Goal: Task Accomplishment & Management: Complete application form

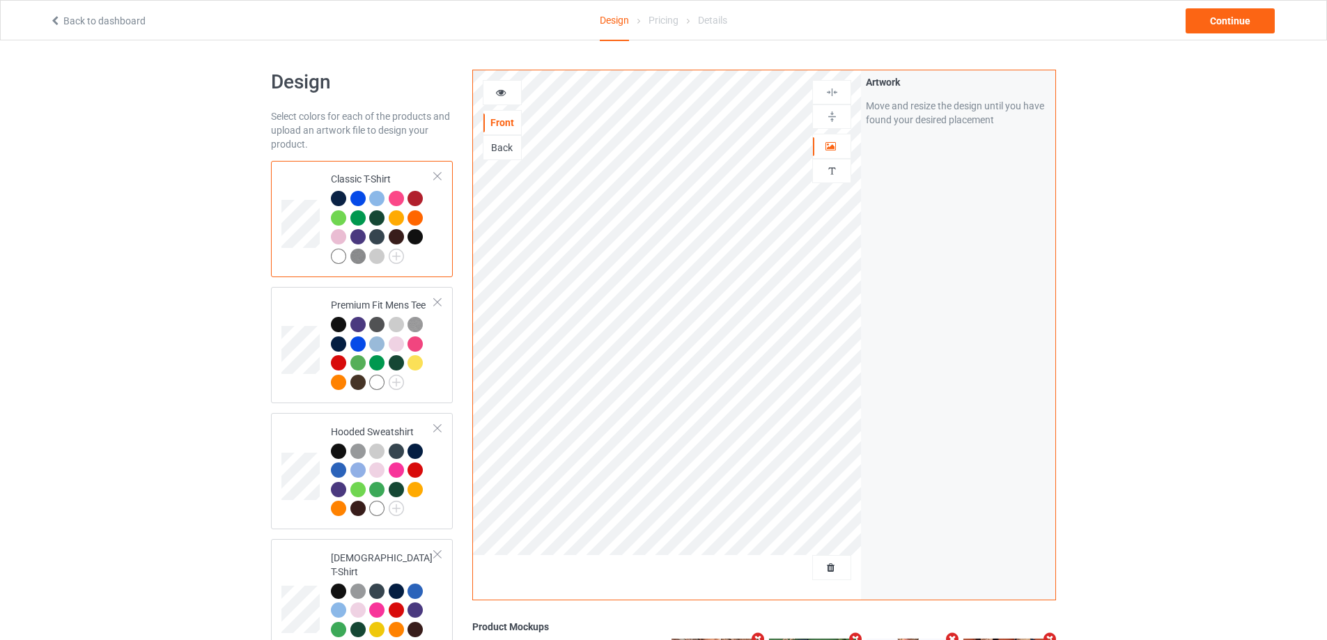
click at [827, 575] on div at bounding box center [832, 568] width 38 height 14
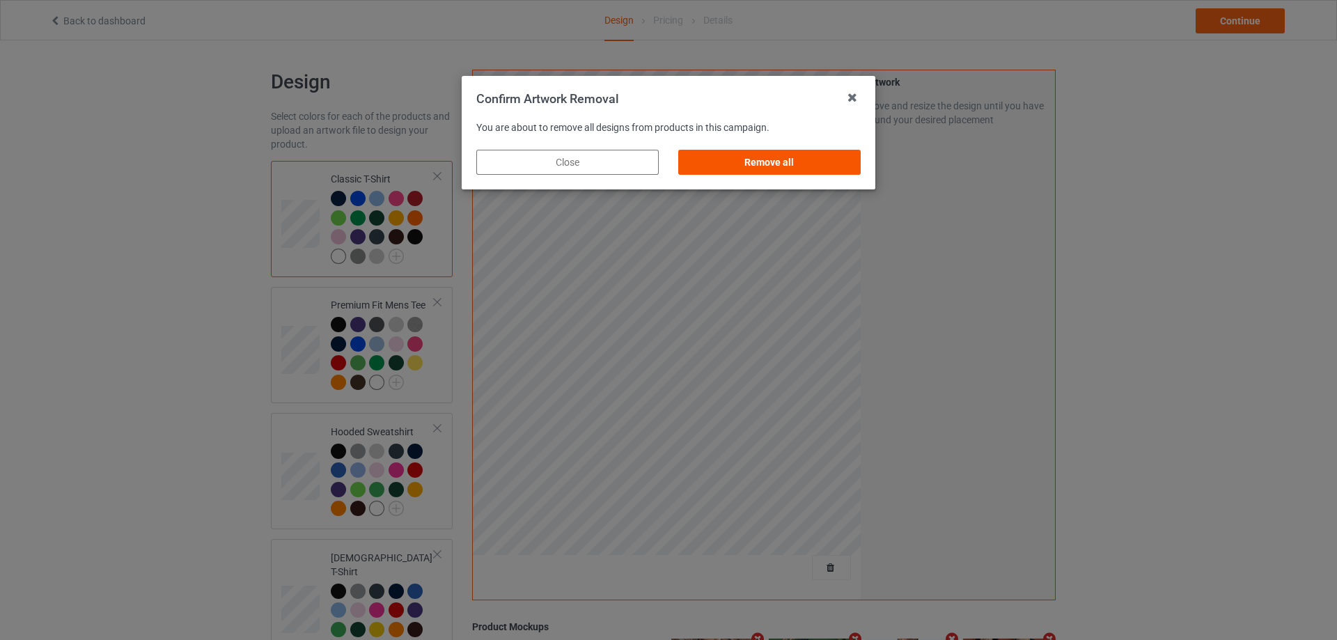
click at [826, 161] on div "Remove all" at bounding box center [769, 162] width 182 height 25
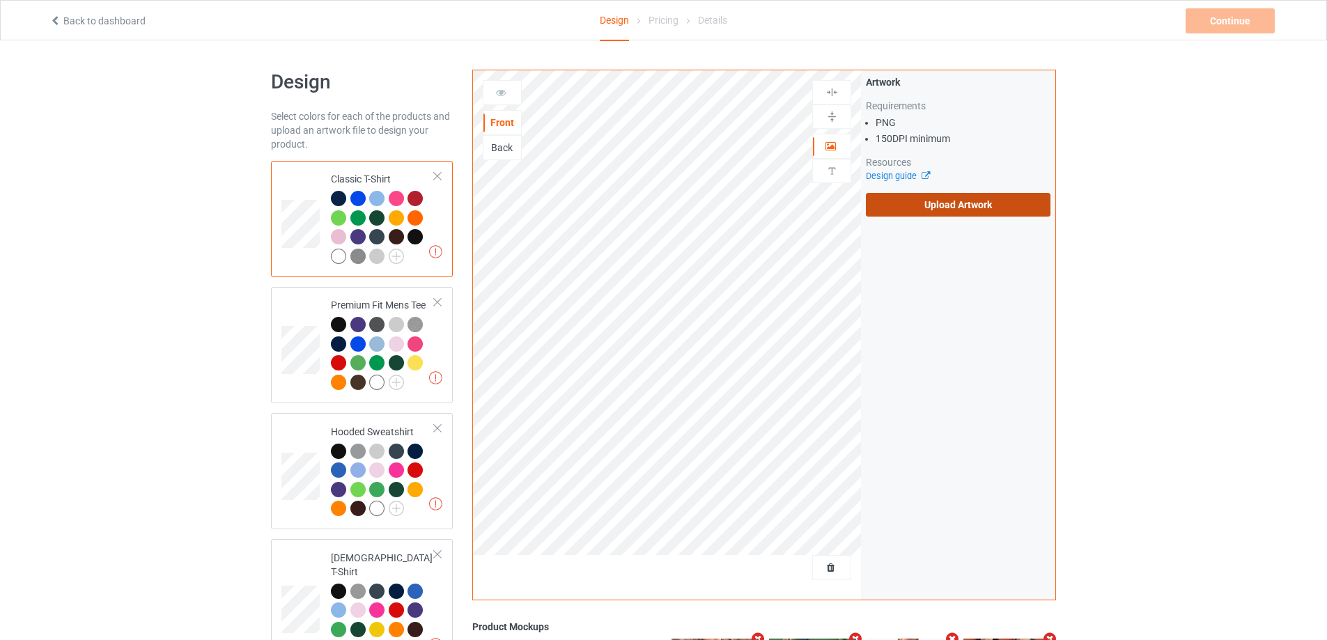
click at [933, 196] on label "Upload Artwork" at bounding box center [958, 205] width 185 height 24
click at [0, 0] on input "Upload Artwork" at bounding box center [0, 0] width 0 height 0
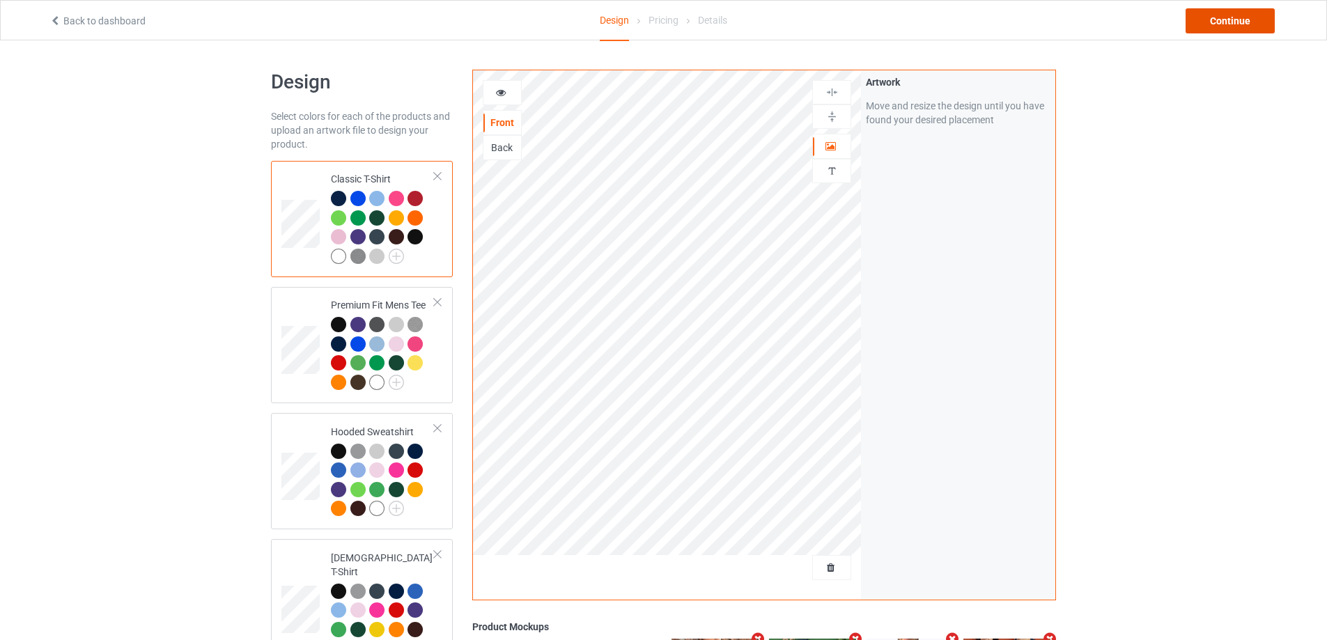
click at [1244, 24] on div "Continue" at bounding box center [1229, 20] width 89 height 25
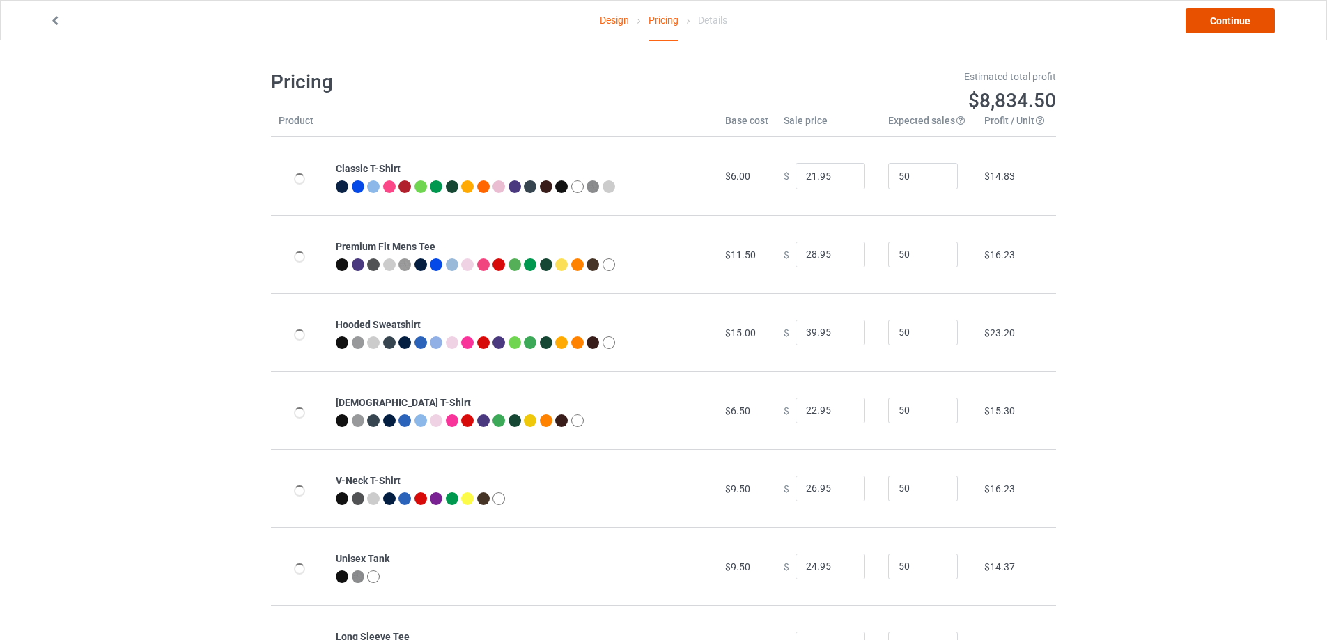
click at [1244, 24] on link "Continue" at bounding box center [1229, 20] width 89 height 25
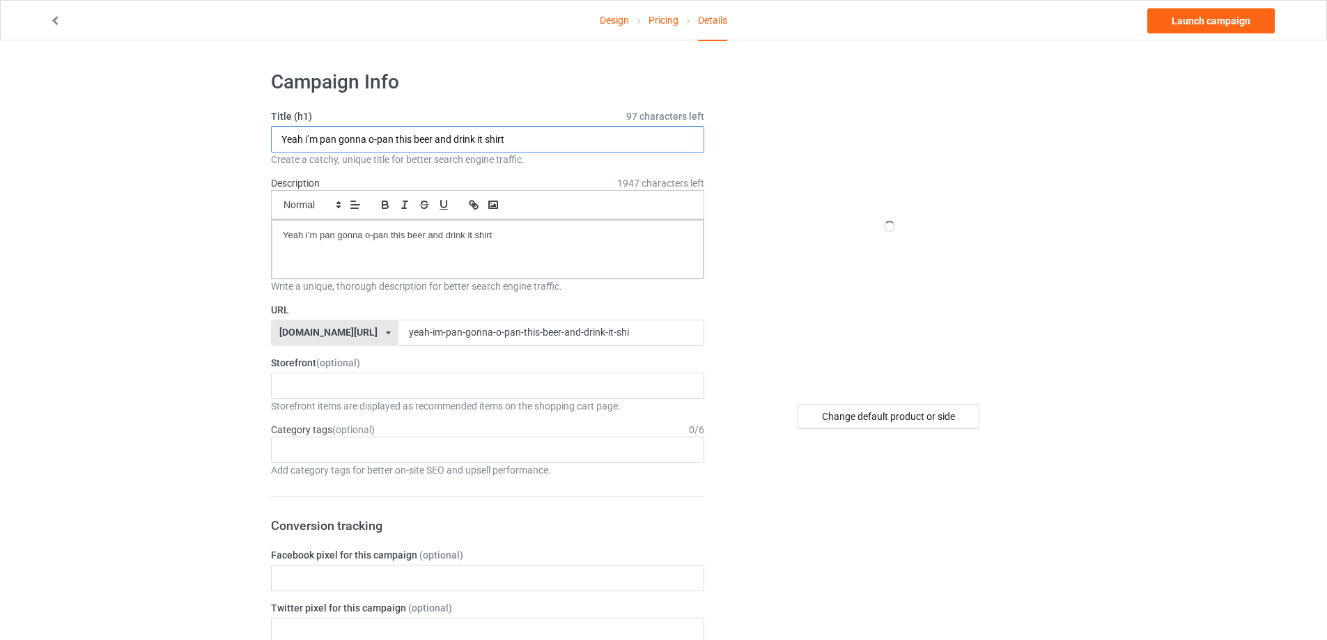
paste input "WVU Eat Shit Pit"
drag, startPoint x: 235, startPoint y: 136, endPoint x: 163, endPoint y: 135, distance: 72.4
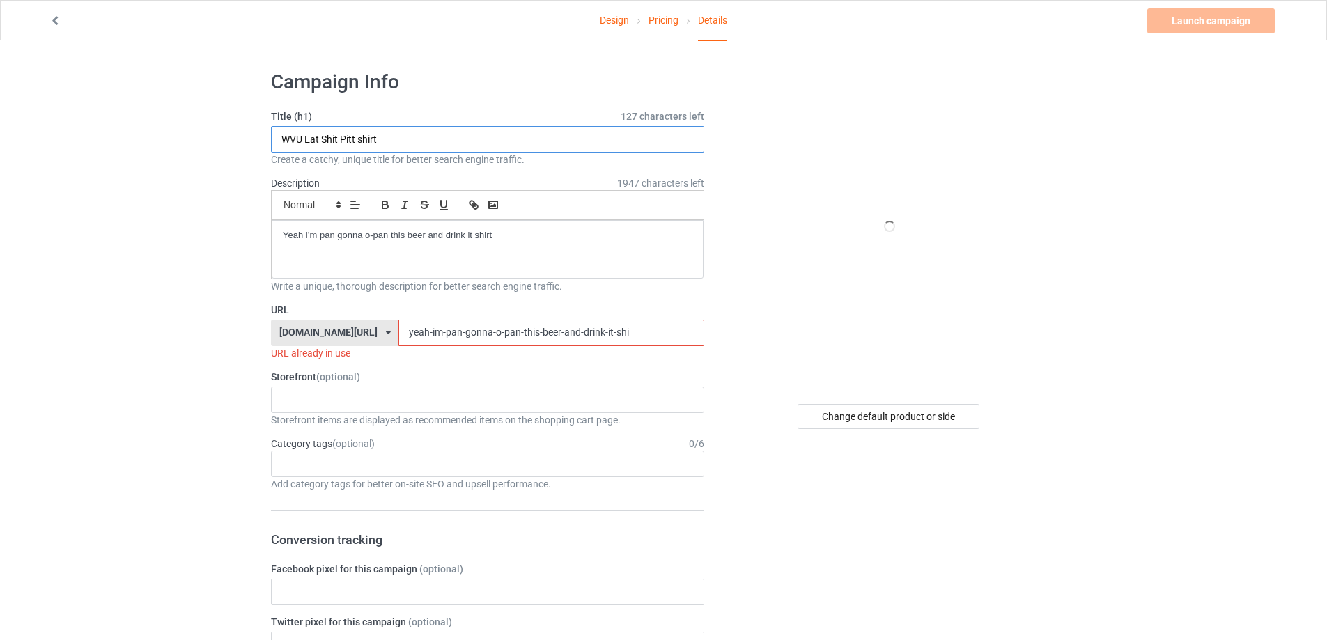
paste input "text"
type input "WVU Eat Shit Pitt shirt"
drag, startPoint x: 411, startPoint y: 232, endPoint x: 171, endPoint y: 231, distance: 240.3
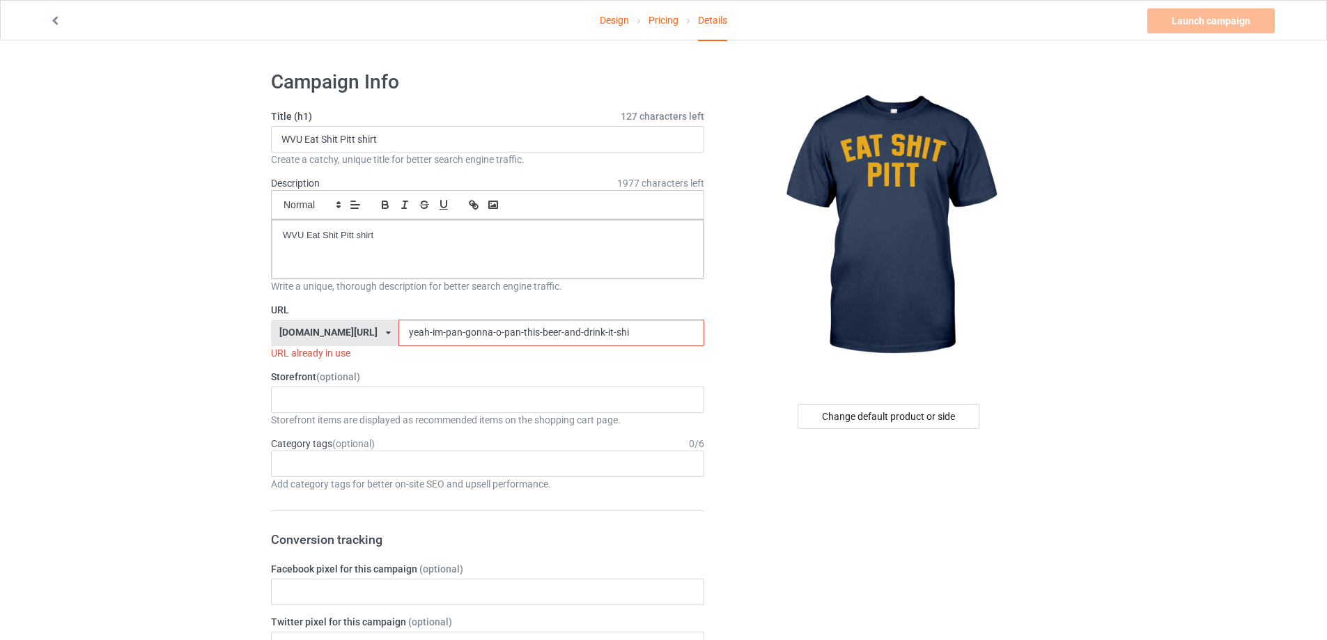
drag, startPoint x: 610, startPoint y: 333, endPoint x: 290, endPoint y: 321, distance: 320.6
click at [290, 321] on div "teechip.com/ teetrendus.com/ teechip.com/ 5cd2f964b197f721e1cad219 587d0d41cee3…" at bounding box center [487, 333] width 433 height 26
paste input "wvu-eat-shit-pitt-shirt"
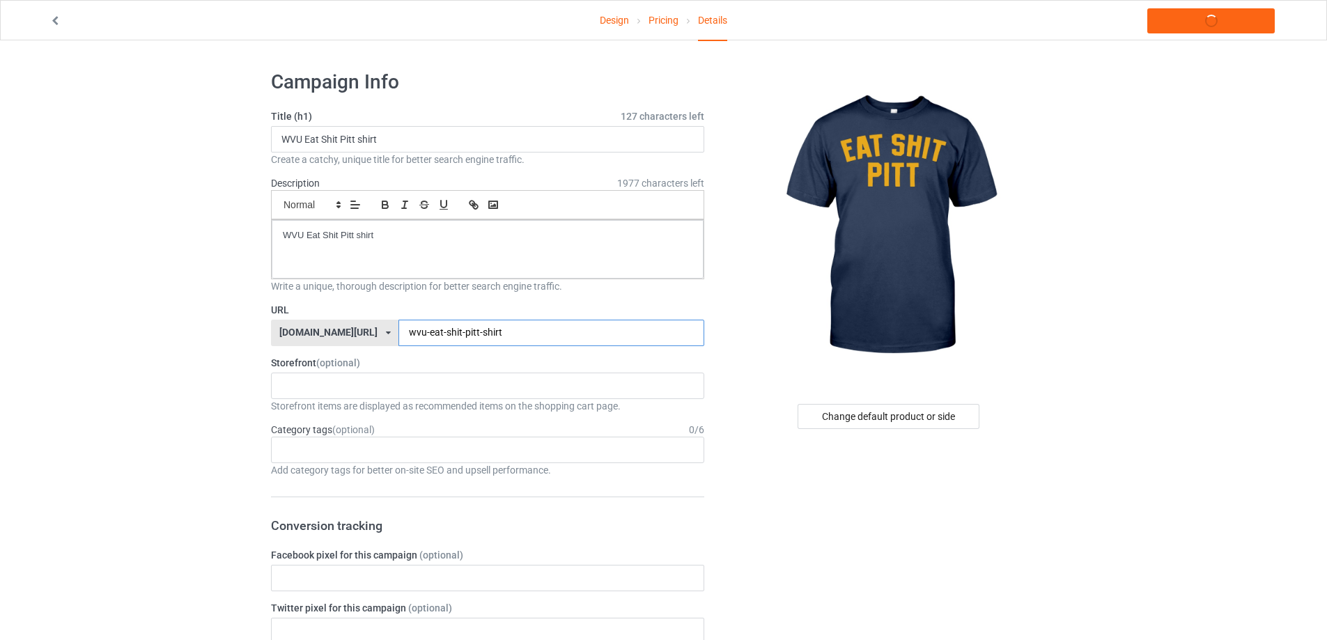
type input "wvu-eat-shit-pitt-shirt"
drag, startPoint x: 409, startPoint y: 241, endPoint x: 128, endPoint y: 227, distance: 281.0
copy p "WVU Eat Shit Pitt shirt"
click at [1202, 20] on link "Launch campaign" at bounding box center [1210, 20] width 127 height 25
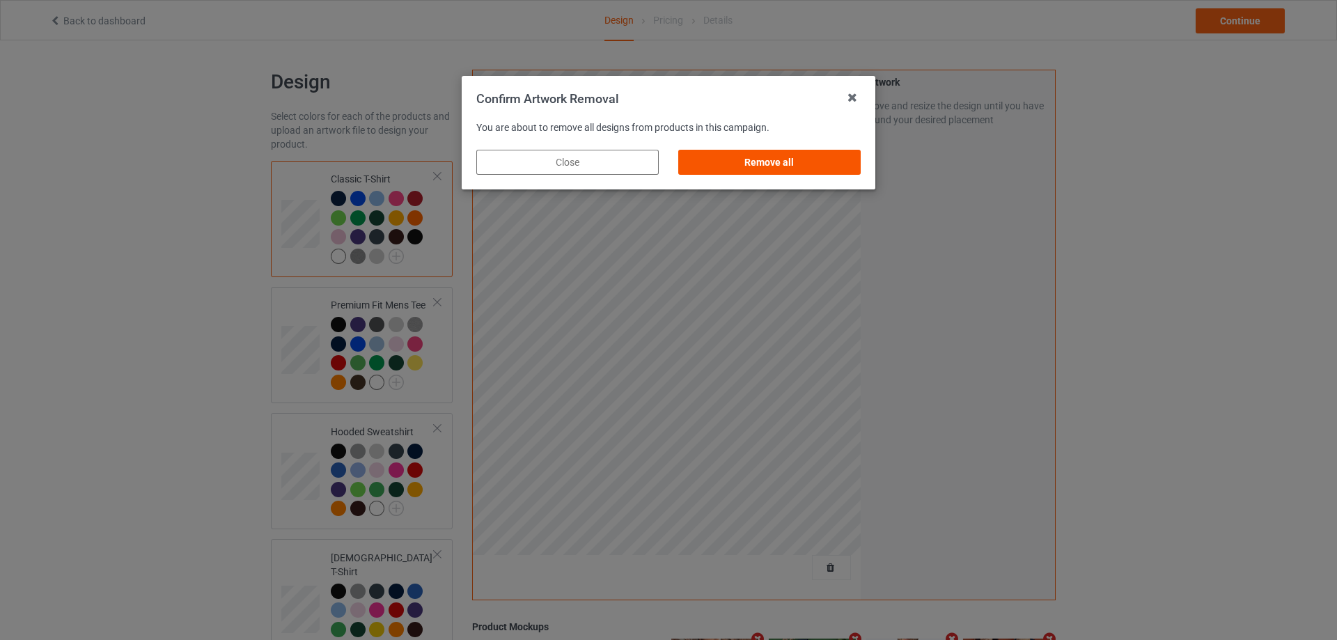
click at [787, 162] on div "Remove all" at bounding box center [769, 162] width 182 height 25
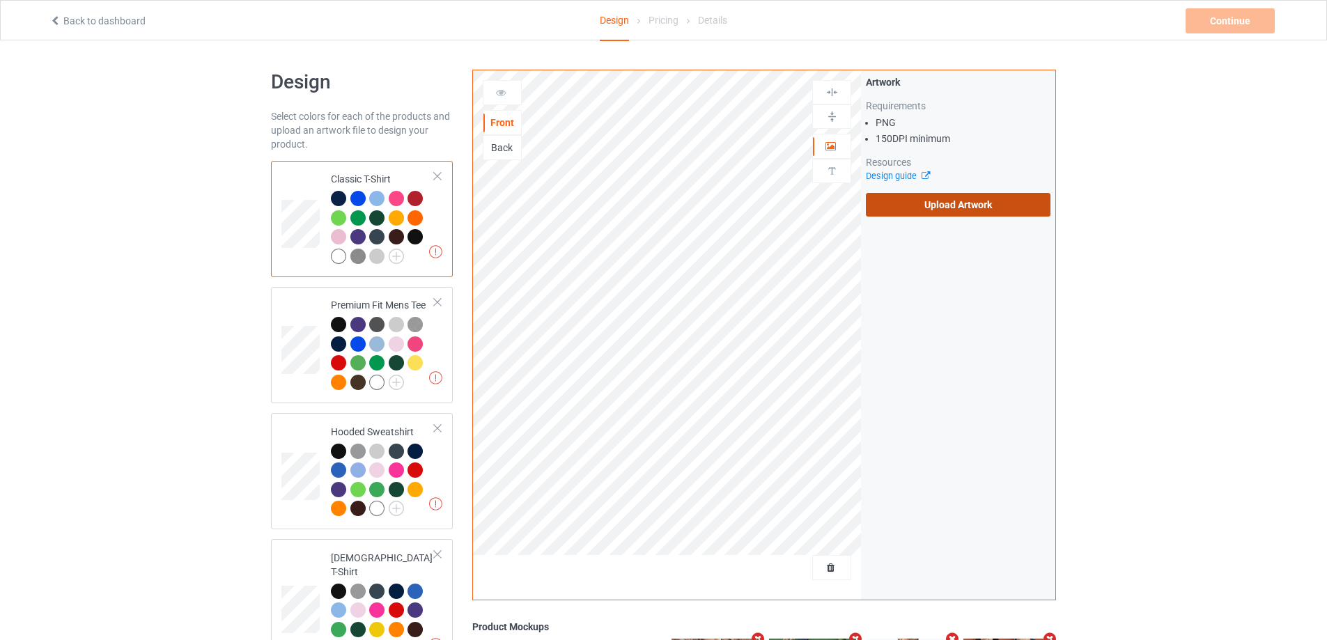
click at [963, 205] on label "Upload Artwork" at bounding box center [958, 205] width 185 height 24
click at [0, 0] on input "Upload Artwork" at bounding box center [0, 0] width 0 height 0
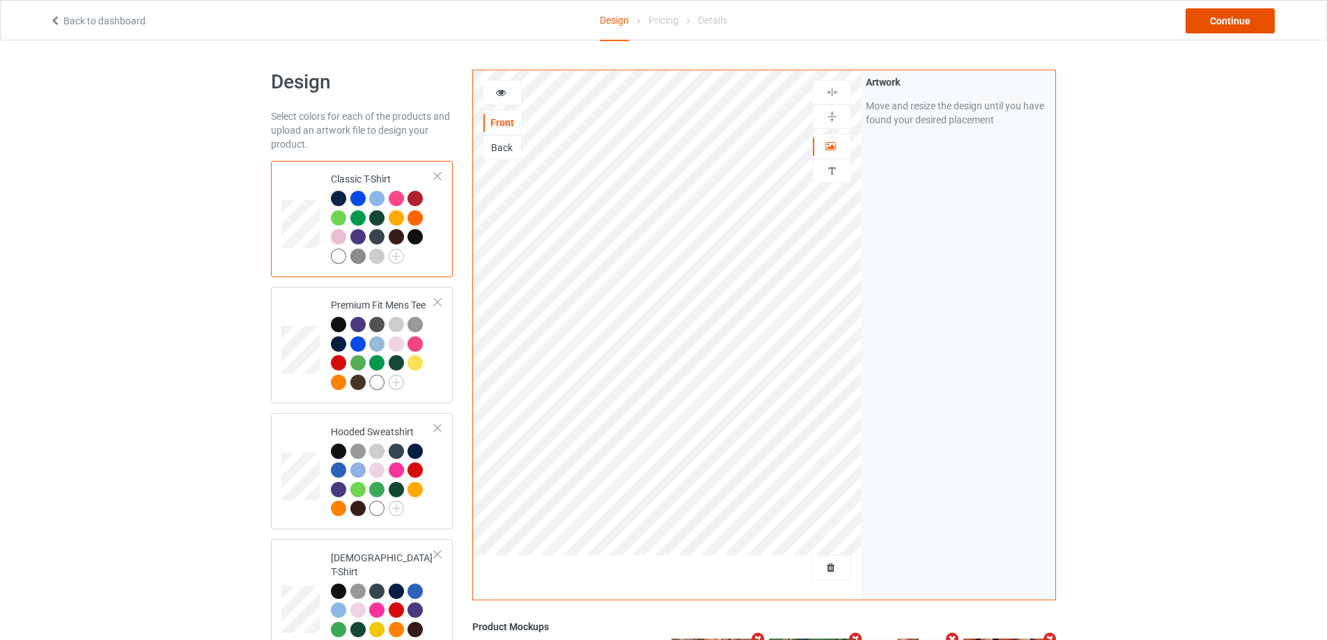
click at [1245, 24] on div "Continue" at bounding box center [1229, 20] width 89 height 25
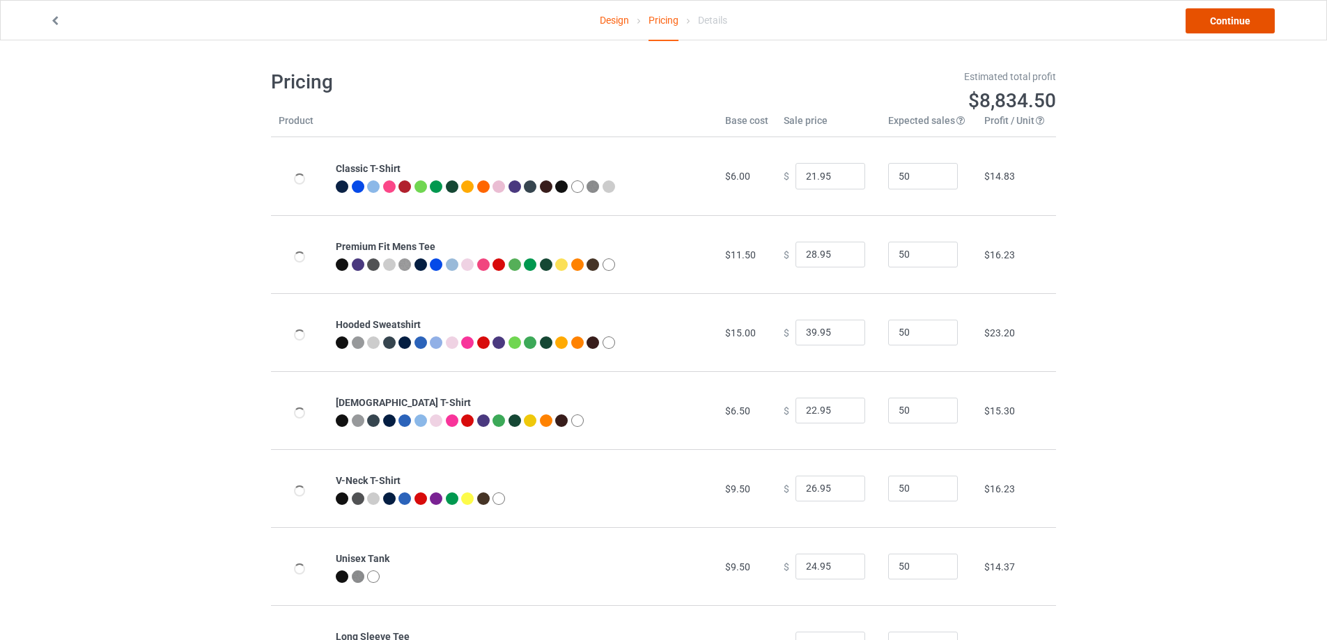
click at [1245, 23] on link "Continue" at bounding box center [1229, 20] width 89 height 25
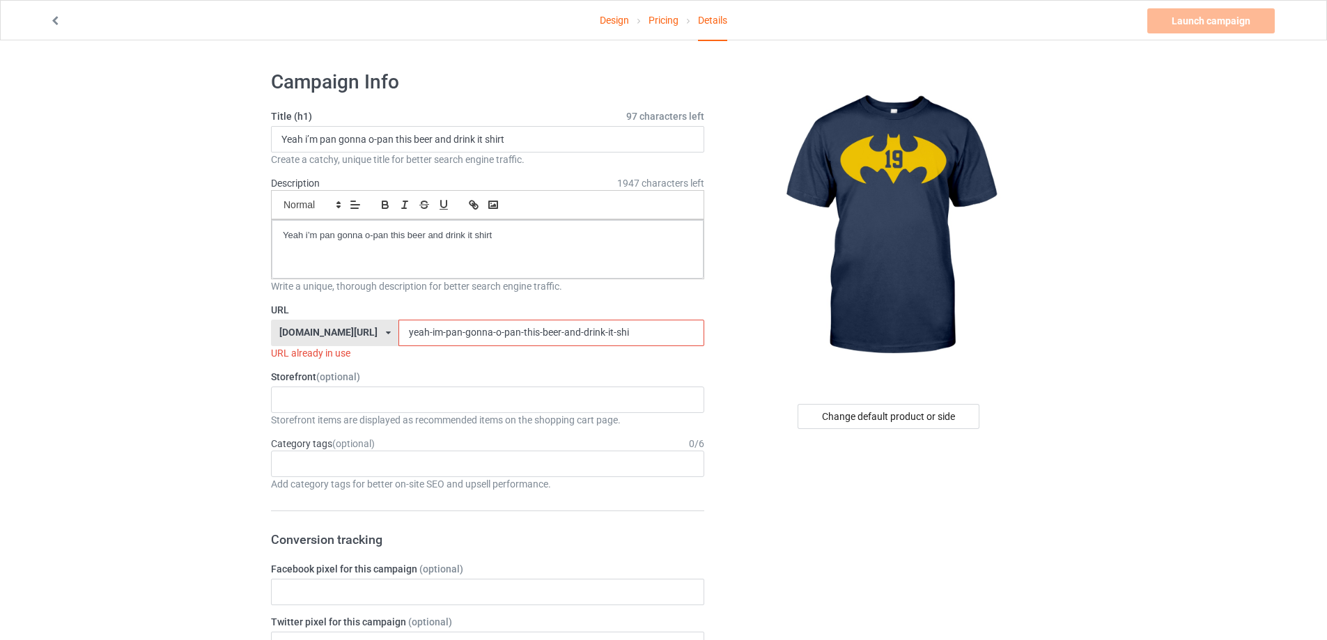
drag, startPoint x: 609, startPoint y: 333, endPoint x: 182, endPoint y: 320, distance: 427.1
paste input "Batman 19 shirt"
type input "Batman 19 shirt"
drag, startPoint x: 100, startPoint y: 219, endPoint x: 371, endPoint y: 189, distance: 272.0
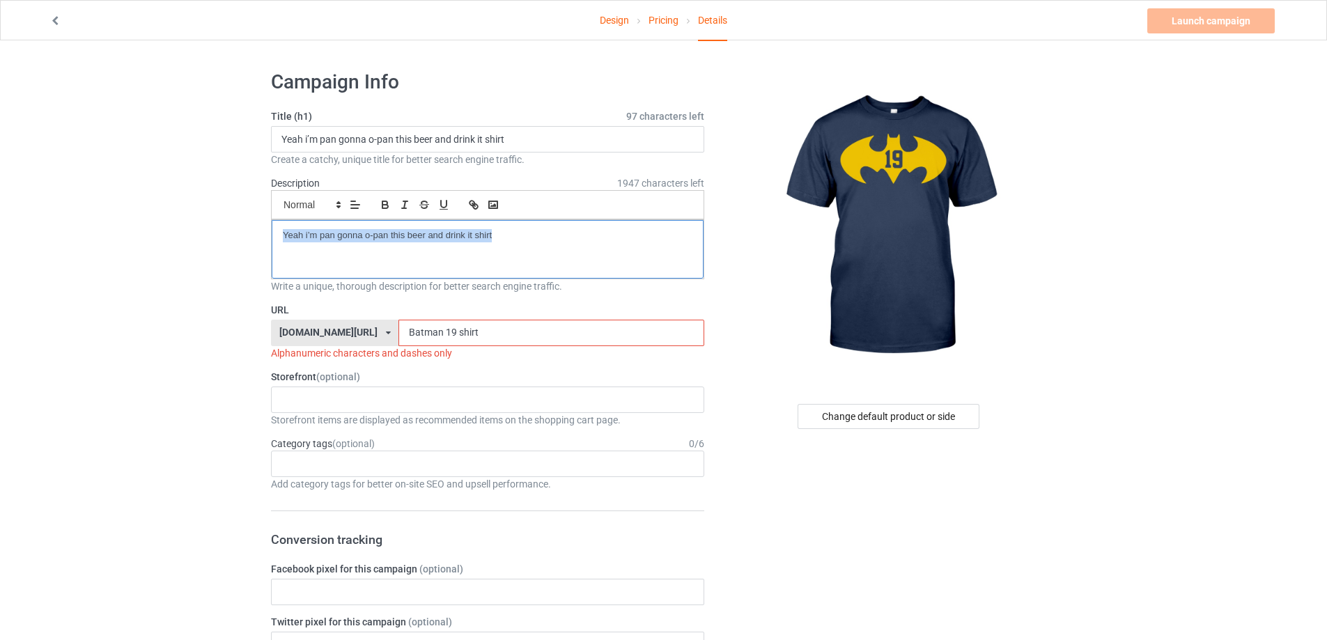
drag, startPoint x: 529, startPoint y: 134, endPoint x: 105, endPoint y: 132, distance: 424.2
paste input "Batman 19"
type input "Batman 19 shirt"
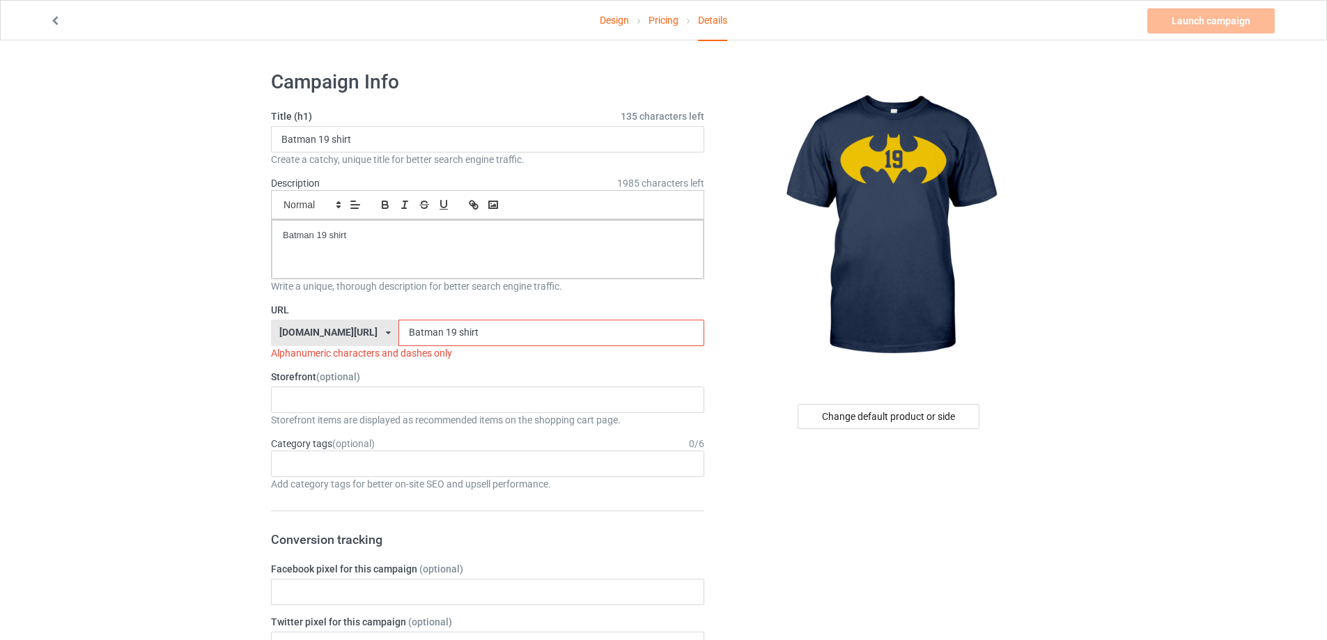
click at [405, 332] on input "Batman 19 shirt" at bounding box center [550, 333] width 305 height 26
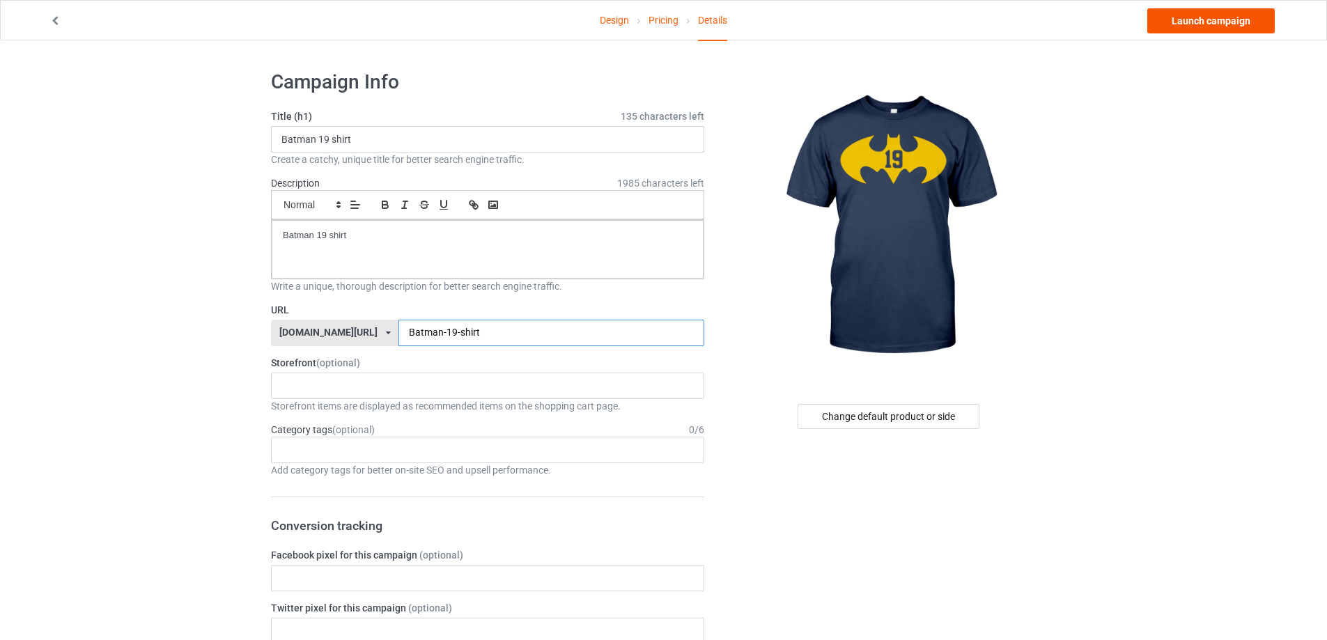
type input "Batman-19-shirt"
click at [1187, 24] on link "Launch campaign" at bounding box center [1210, 20] width 127 height 25
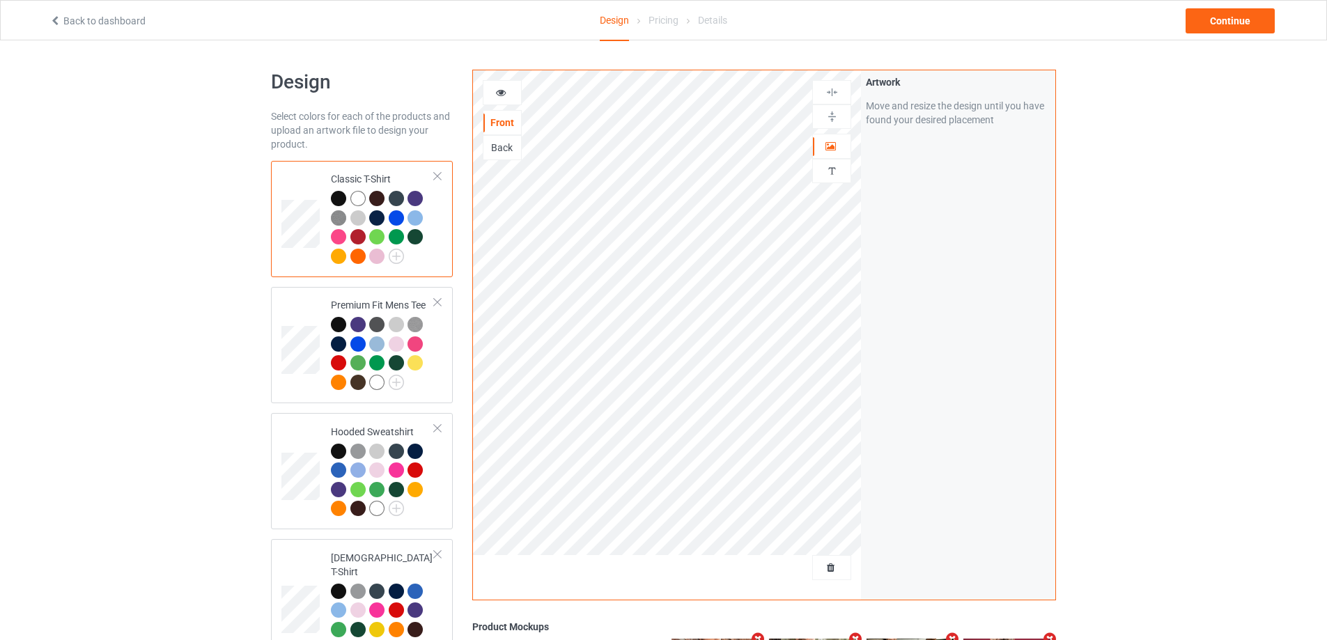
click at [831, 578] on div at bounding box center [831, 567] width 39 height 25
click at [830, 570] on span "Delete all designs" at bounding box center [800, 567] width 74 height 11
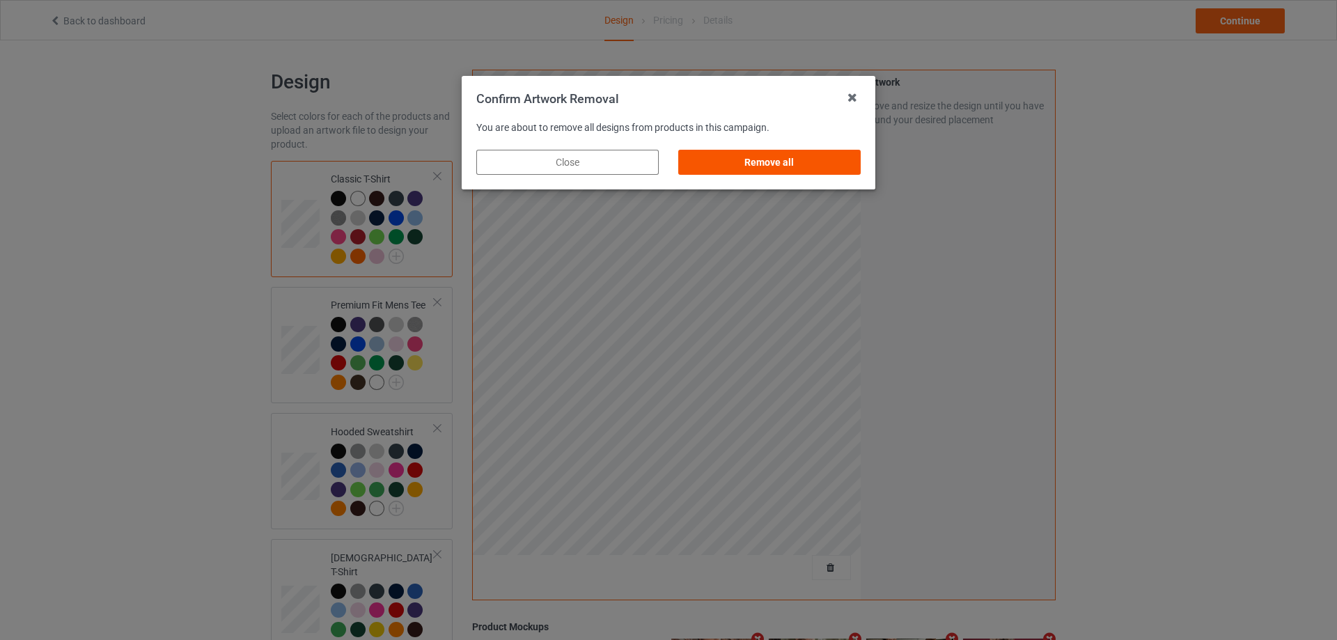
click at [790, 164] on div "Remove all" at bounding box center [769, 162] width 182 height 25
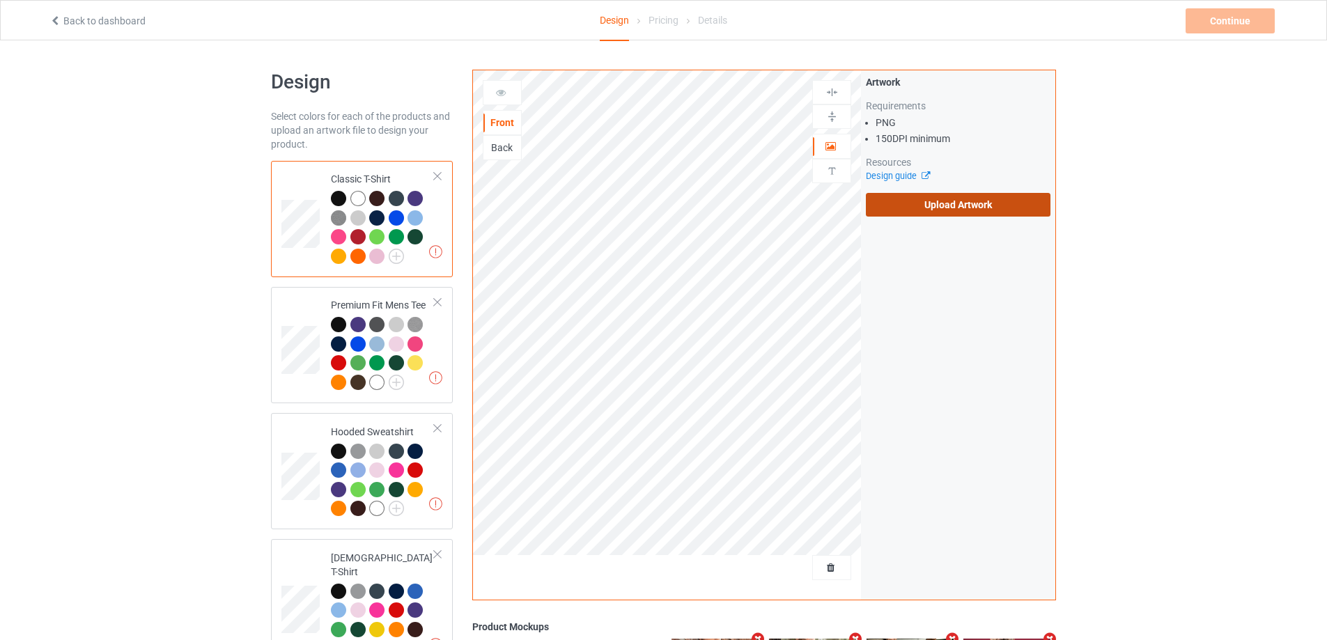
click at [898, 210] on label "Upload Artwork" at bounding box center [958, 205] width 185 height 24
click at [0, 0] on input "Upload Artwork" at bounding box center [0, 0] width 0 height 0
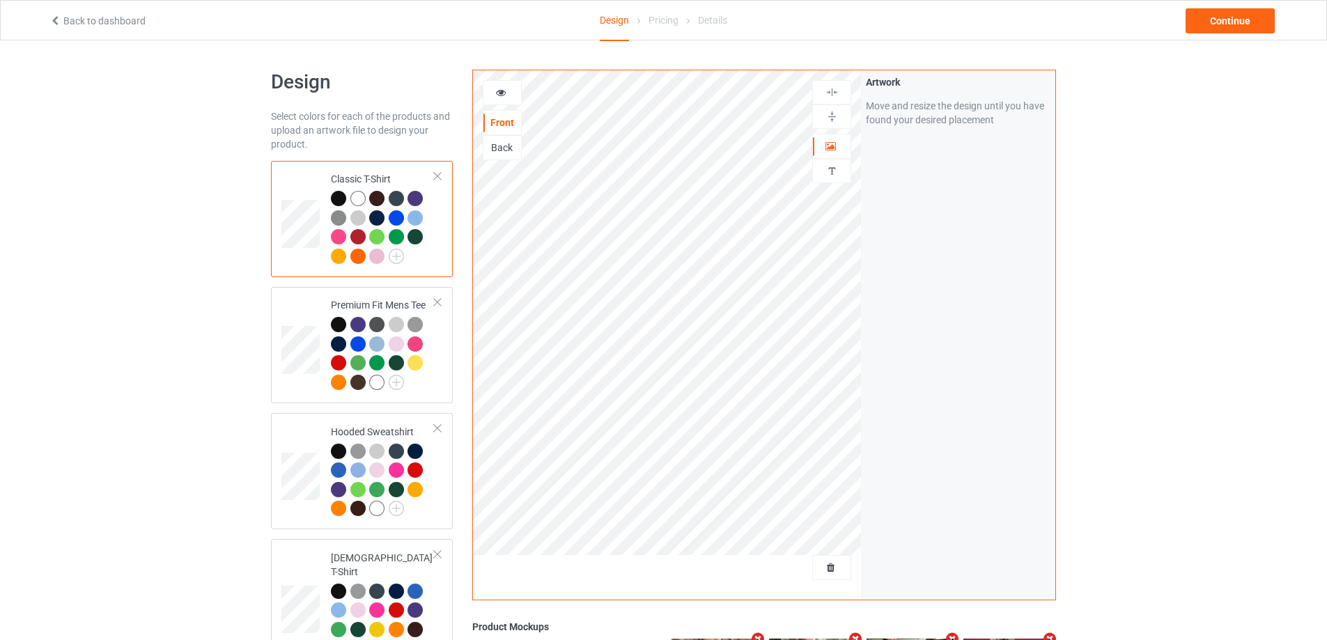
click at [373, 202] on div at bounding box center [376, 198] width 15 height 15
click at [333, 198] on div at bounding box center [338, 198] width 15 height 15
click at [1224, 22] on div "Continue" at bounding box center [1229, 20] width 89 height 25
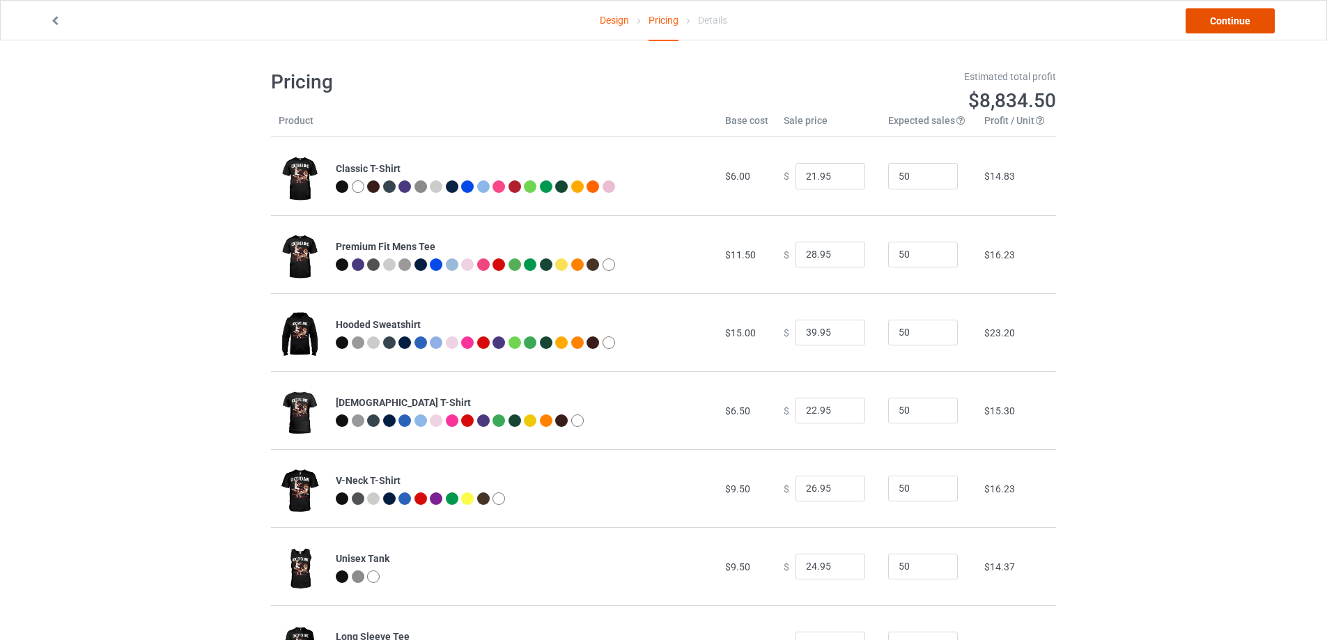
click at [1224, 22] on link "Continue" at bounding box center [1229, 20] width 89 height 25
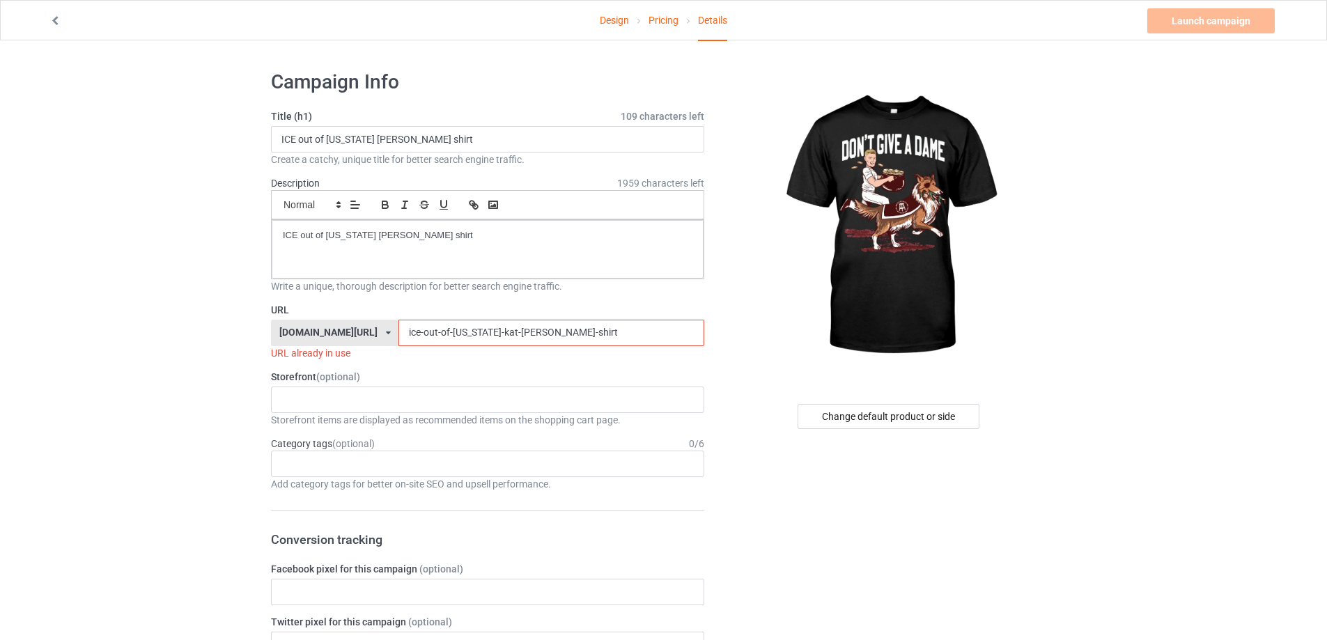
click at [670, 22] on link "Pricing" at bounding box center [663, 20] width 30 height 39
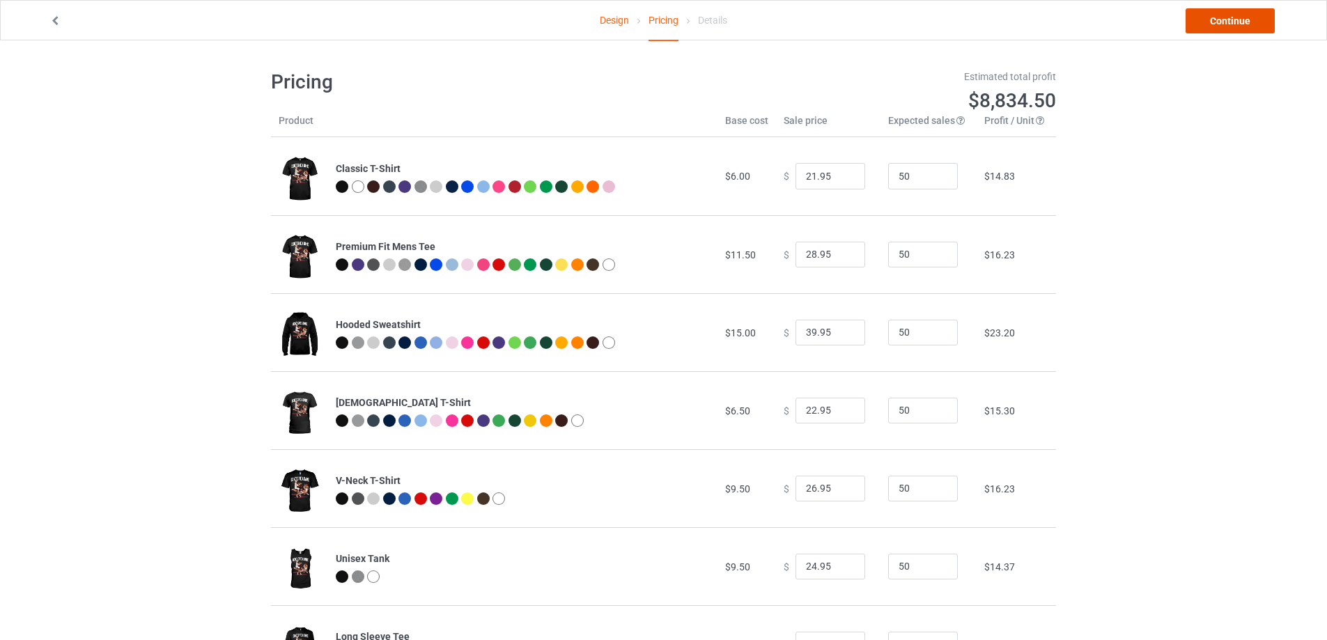
click at [1226, 26] on link "Continue" at bounding box center [1229, 20] width 89 height 25
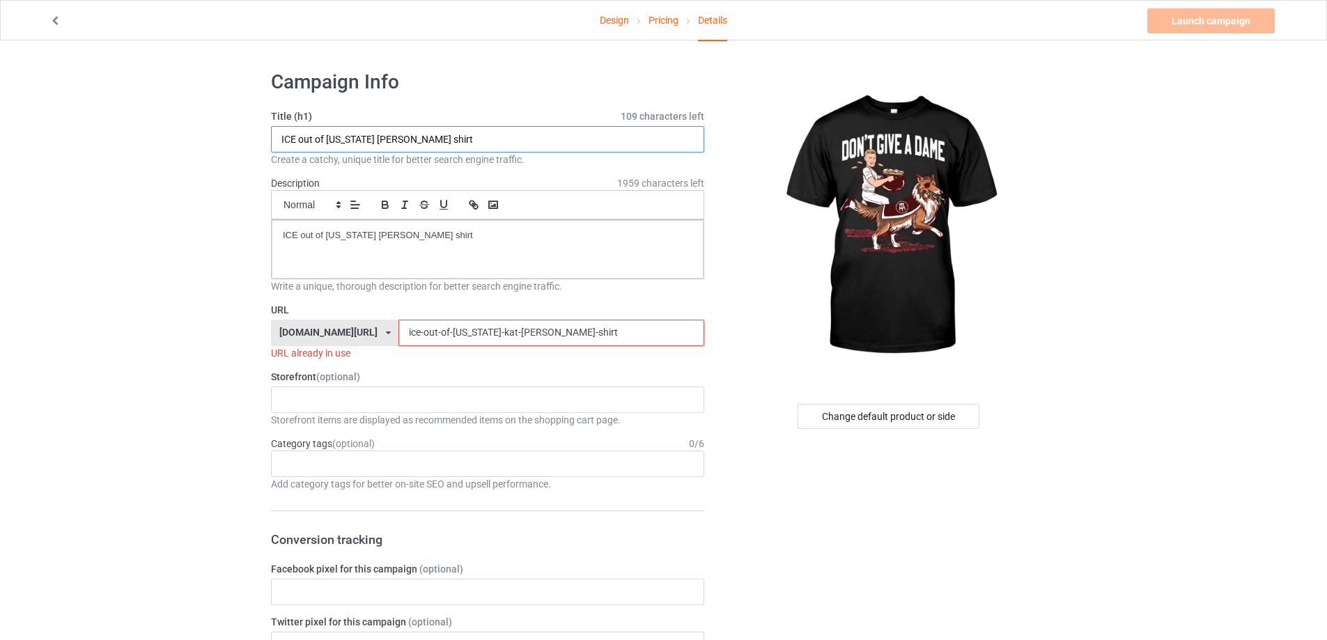
drag, startPoint x: 485, startPoint y: 139, endPoint x: 183, endPoint y: 130, distance: 301.7
paste input "Don't Give a Damn"
type input "Don't Give a Damn shirt"
drag, startPoint x: 220, startPoint y: 226, endPoint x: 204, endPoint y: 226, distance: 16.0
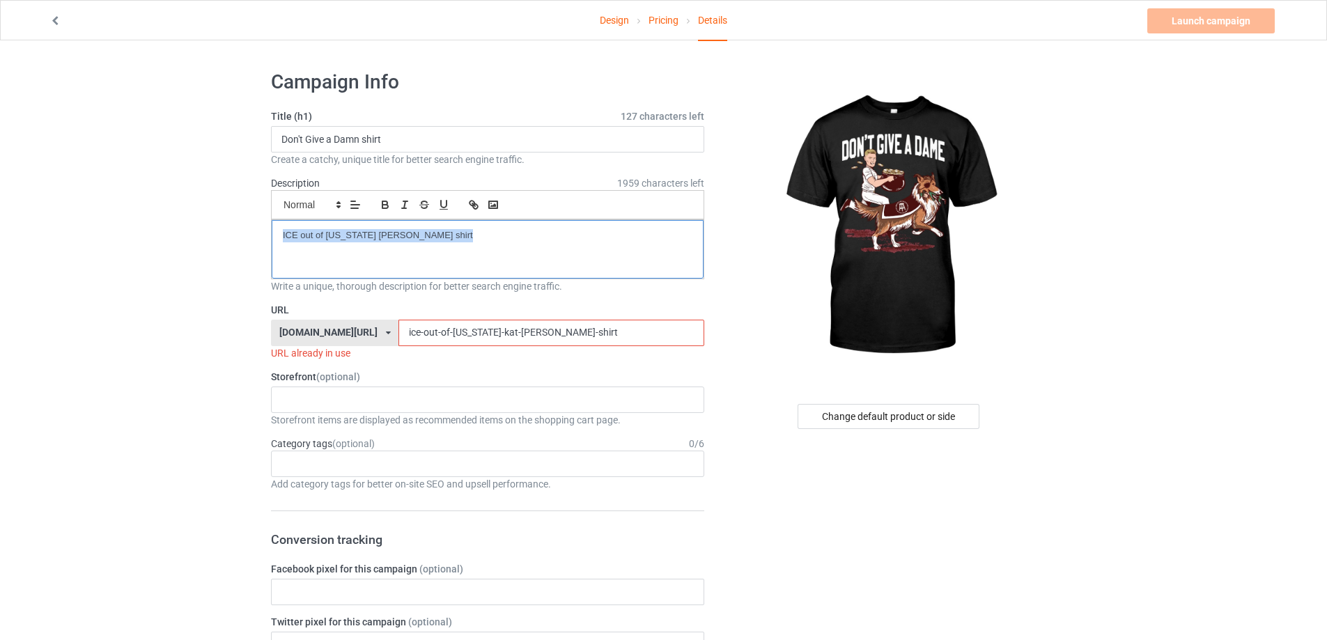
drag, startPoint x: 570, startPoint y: 336, endPoint x: 329, endPoint y: 312, distance: 241.5
click at [329, 312] on div "URL teechip.com/ teetrendus.com/ teechip.com/ 5cd2f964b197f721e1cad219 587d0d41…" at bounding box center [487, 331] width 433 height 57
paste input "dont-give-a-damn"
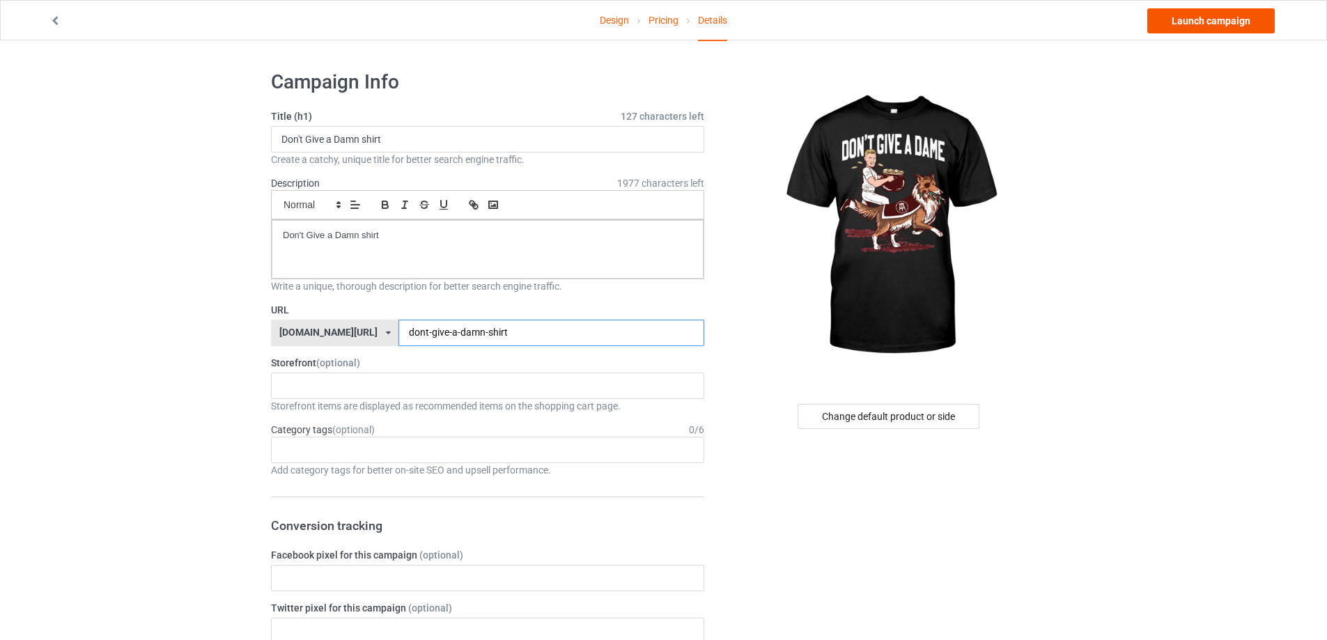
type input "dont-give-a-damn-shirt"
click at [1199, 27] on link "Launch campaign" at bounding box center [1210, 20] width 127 height 25
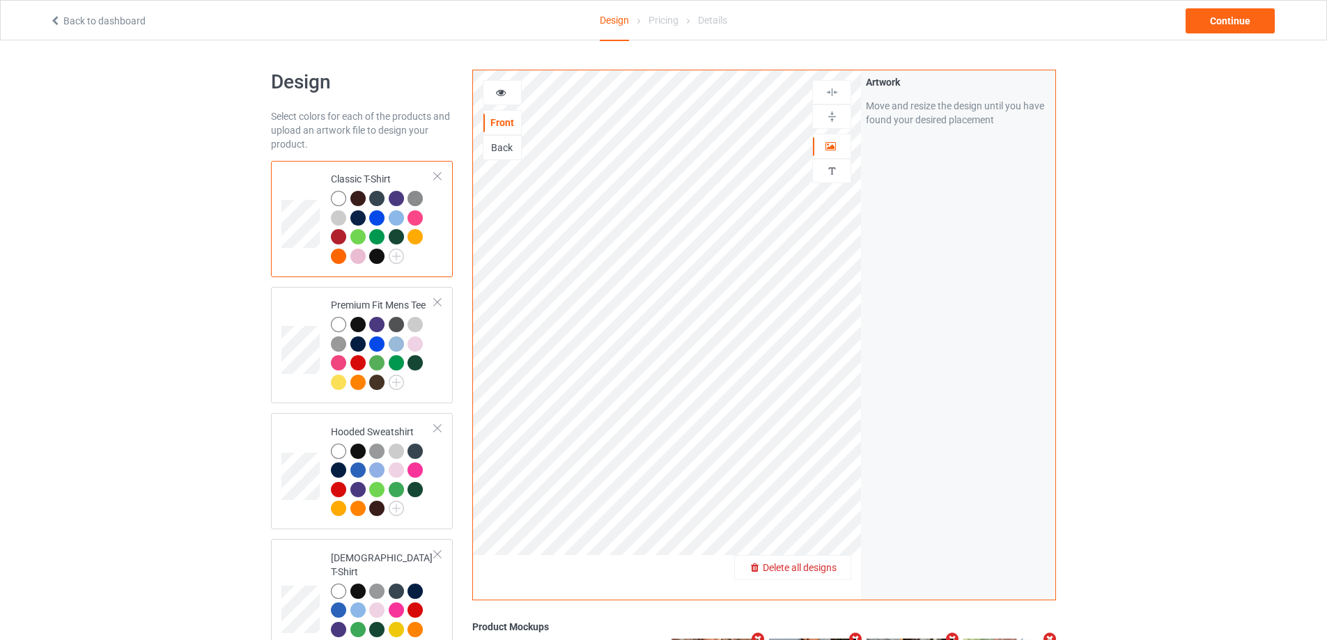
click at [834, 565] on span "Delete all designs" at bounding box center [800, 567] width 74 height 11
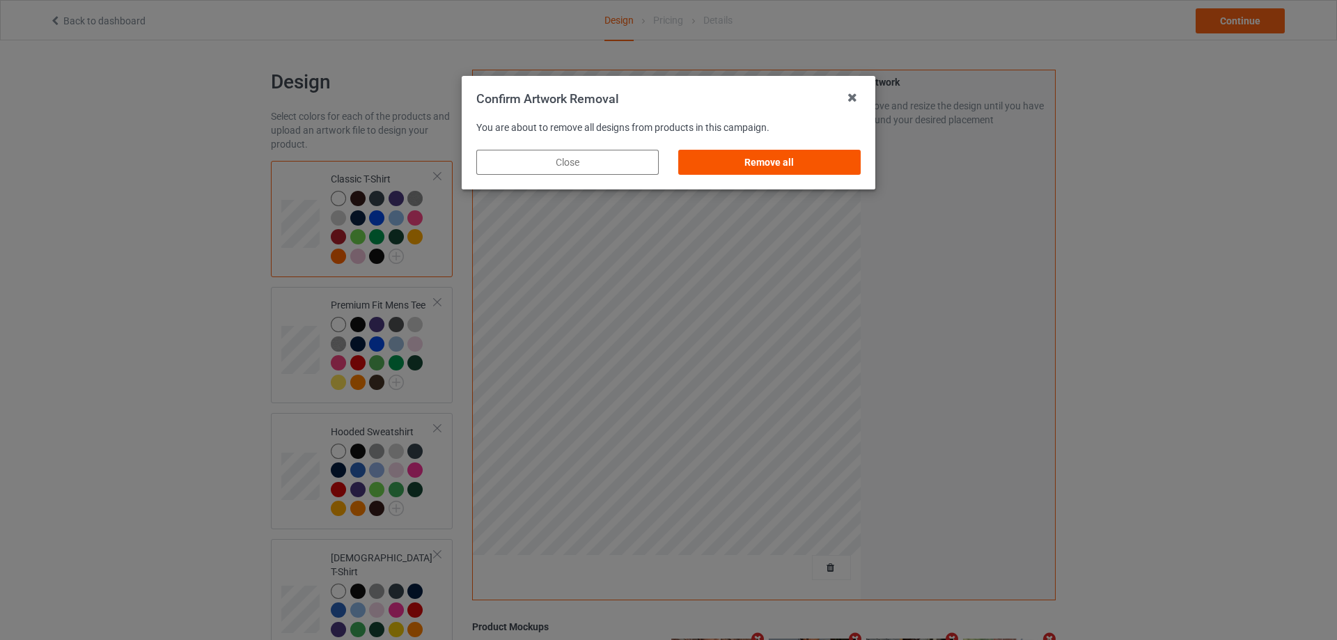
click at [837, 166] on div "Remove all" at bounding box center [769, 162] width 182 height 25
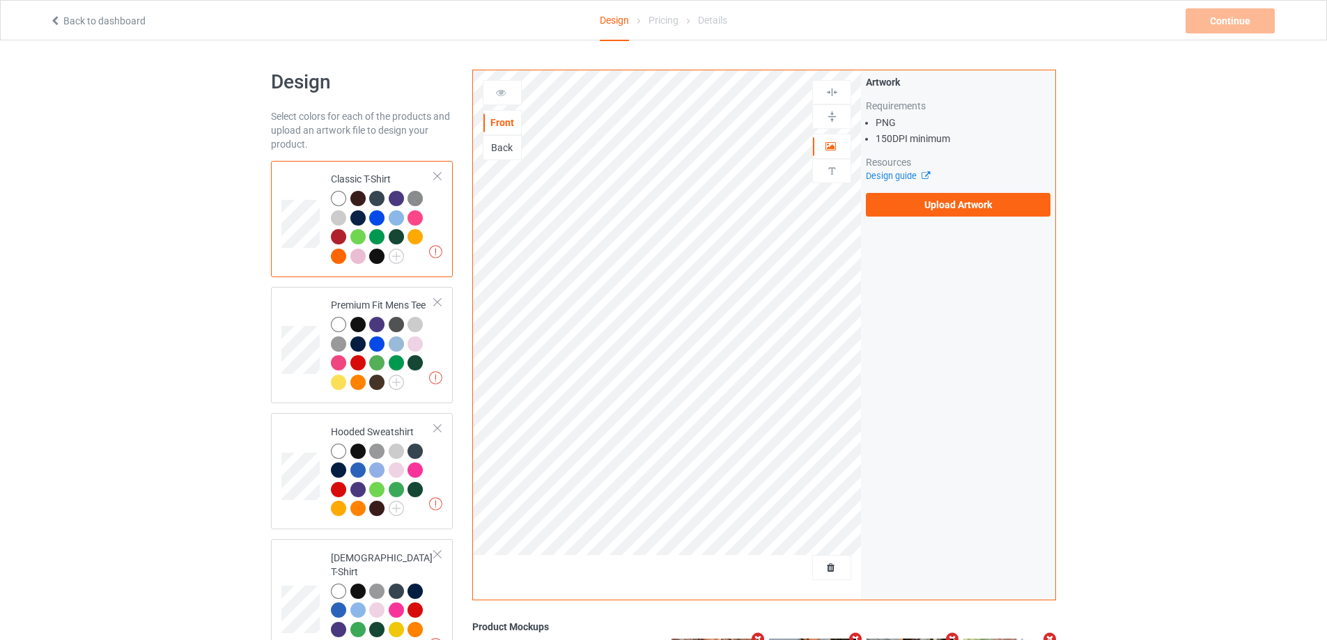
click at [919, 221] on div "Artwork Requirements PNG 150 DPI minimum Resources Design guide Upload Artwork" at bounding box center [958, 145] width 194 height 151
click at [924, 205] on label "Upload Artwork" at bounding box center [958, 205] width 185 height 24
click at [0, 0] on input "Upload Artwork" at bounding box center [0, 0] width 0 height 0
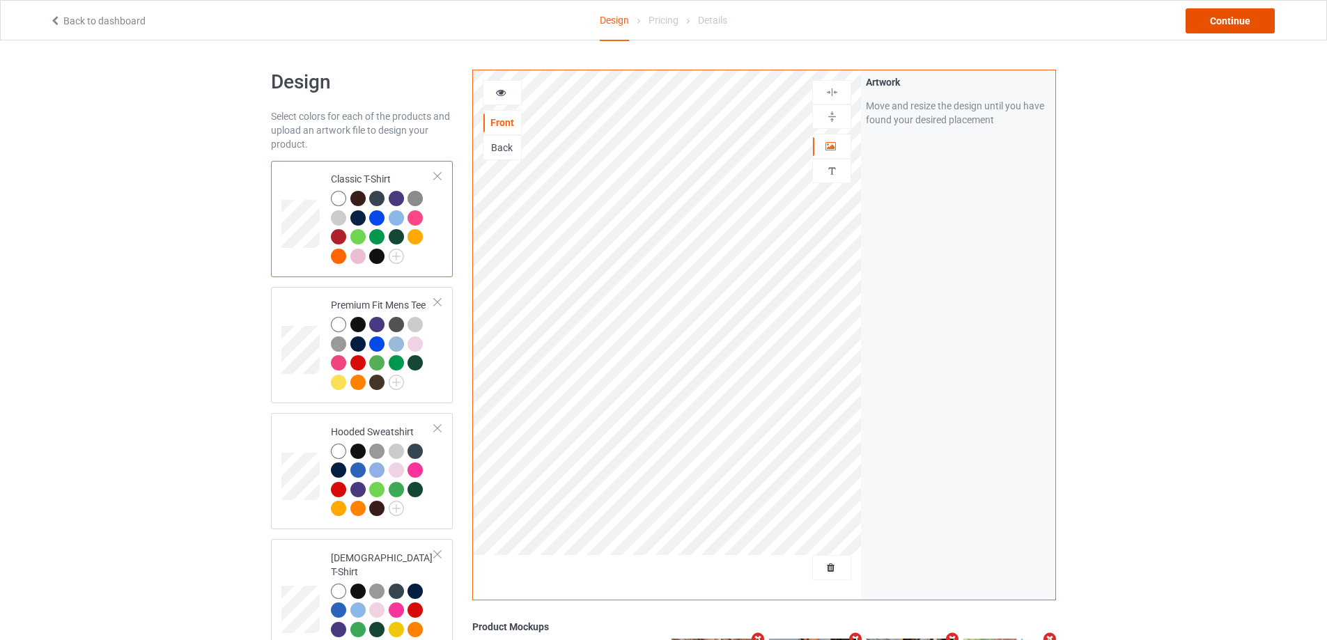
click at [1203, 27] on div "Continue" at bounding box center [1229, 20] width 89 height 25
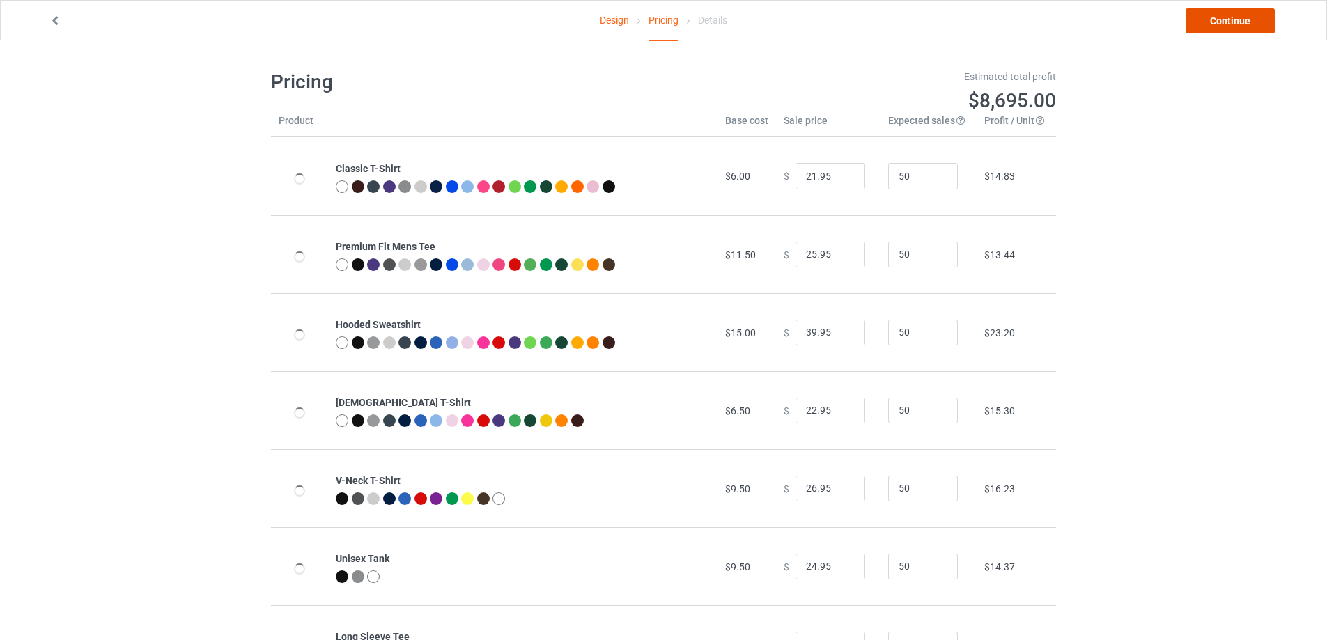
click at [1208, 25] on link "Continue" at bounding box center [1229, 20] width 89 height 25
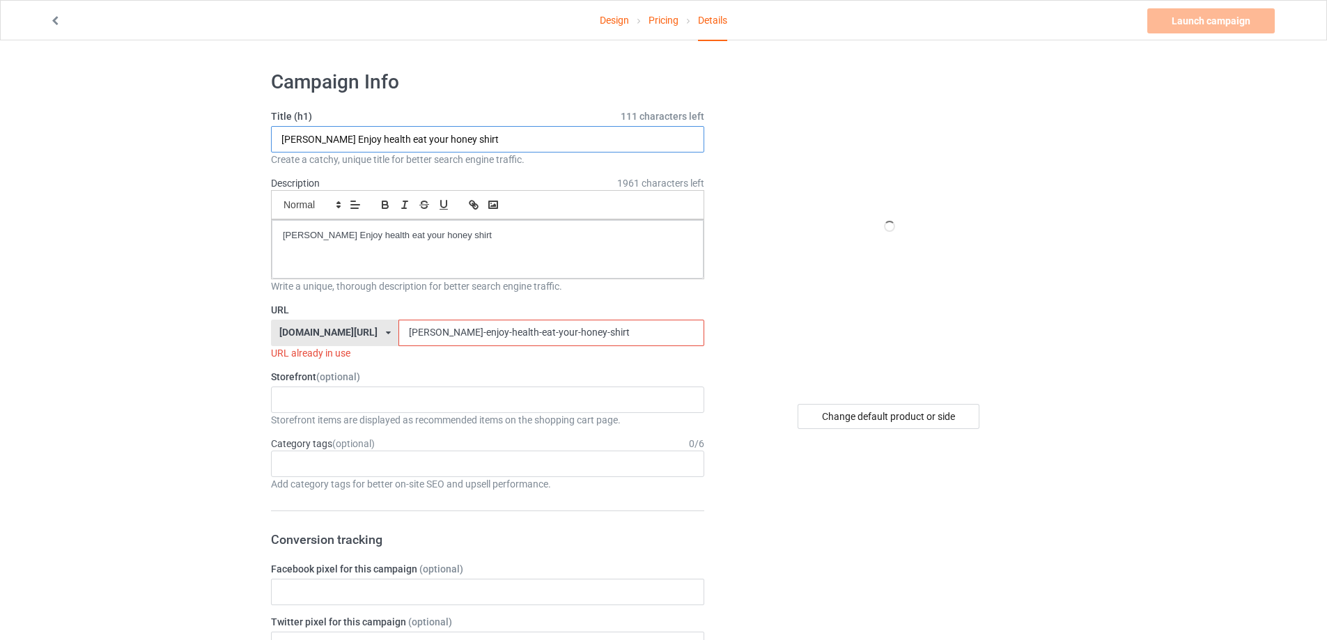
paste input "Atlanta's World Famous Pocket"
drag, startPoint x: 386, startPoint y: 135, endPoint x: 279, endPoint y: 158, distance: 109.7
type input "Atlanta's World Famous Pocket shirt"
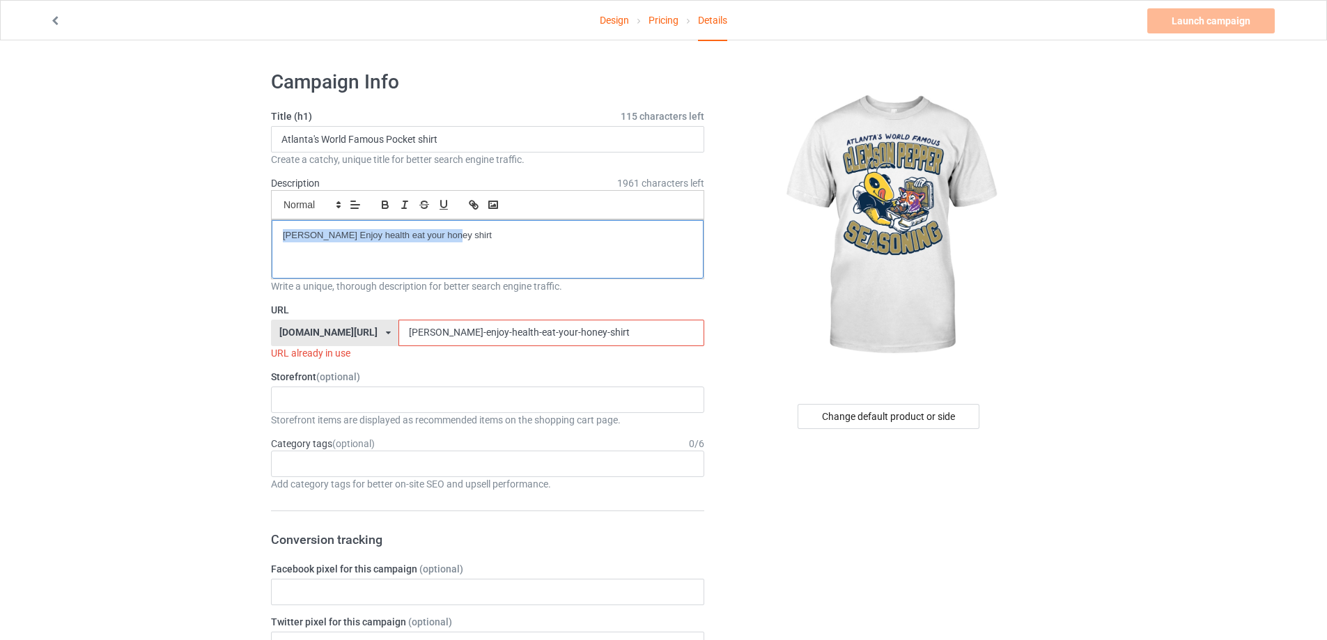
drag, startPoint x: 464, startPoint y: 238, endPoint x: 212, endPoint y: 240, distance: 251.4
click at [292, 332] on div "teechip.com/ teetrendus.com/ teechip.com/ 5cd2f964b197f721e1cad219 587d0d41cee3…" at bounding box center [487, 333] width 433 height 26
paste input "atlantas-world-famous-pocket"
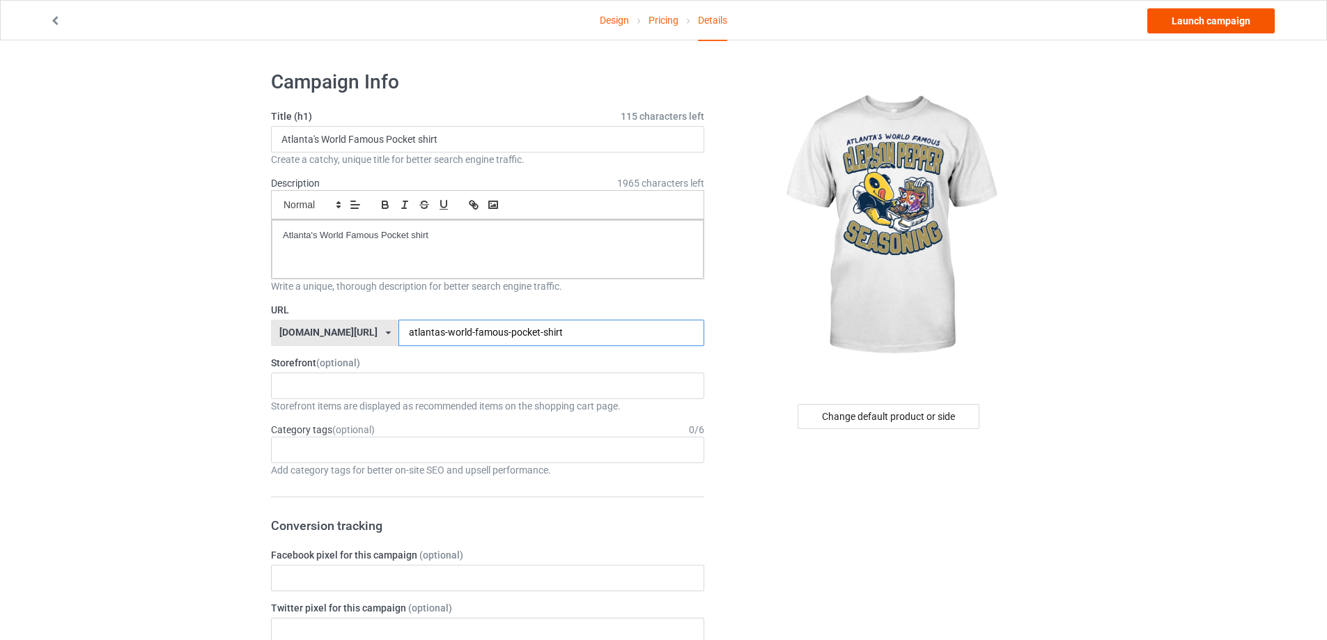
type input "atlantas-world-famous-pocket-shirt"
click at [1212, 25] on link "Launch campaign" at bounding box center [1210, 20] width 127 height 25
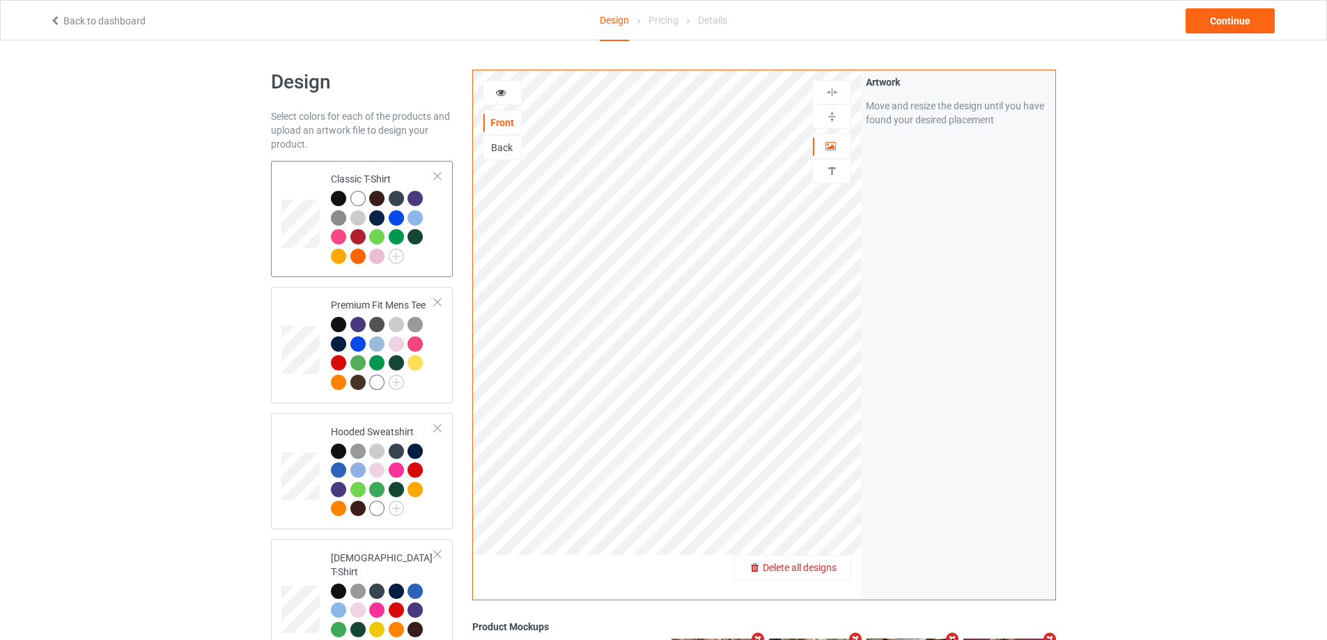
click at [827, 577] on div "Delete all designs" at bounding box center [792, 567] width 117 height 25
click at [830, 556] on div at bounding box center [831, 567] width 39 height 25
click at [830, 565] on span "Delete all designs" at bounding box center [800, 567] width 74 height 11
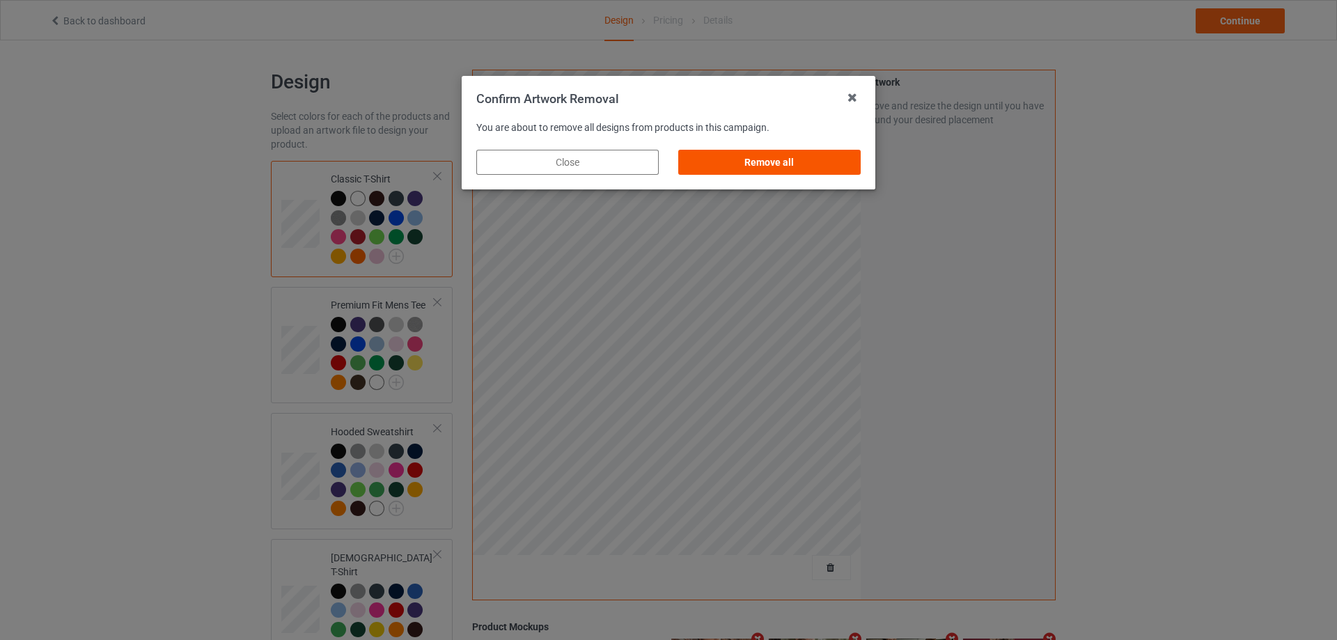
click at [842, 163] on div "Remove all" at bounding box center [769, 162] width 182 height 25
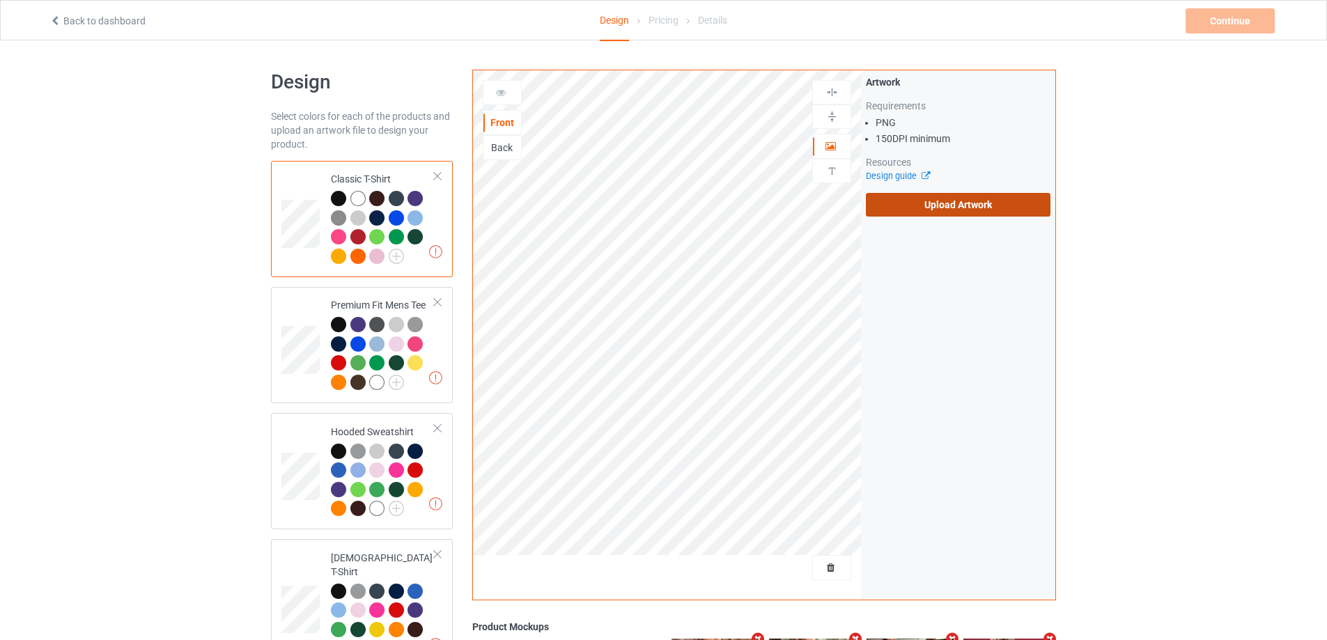
click at [934, 206] on label "Upload Artwork" at bounding box center [958, 205] width 185 height 24
click at [0, 0] on input "Upload Artwork" at bounding box center [0, 0] width 0 height 0
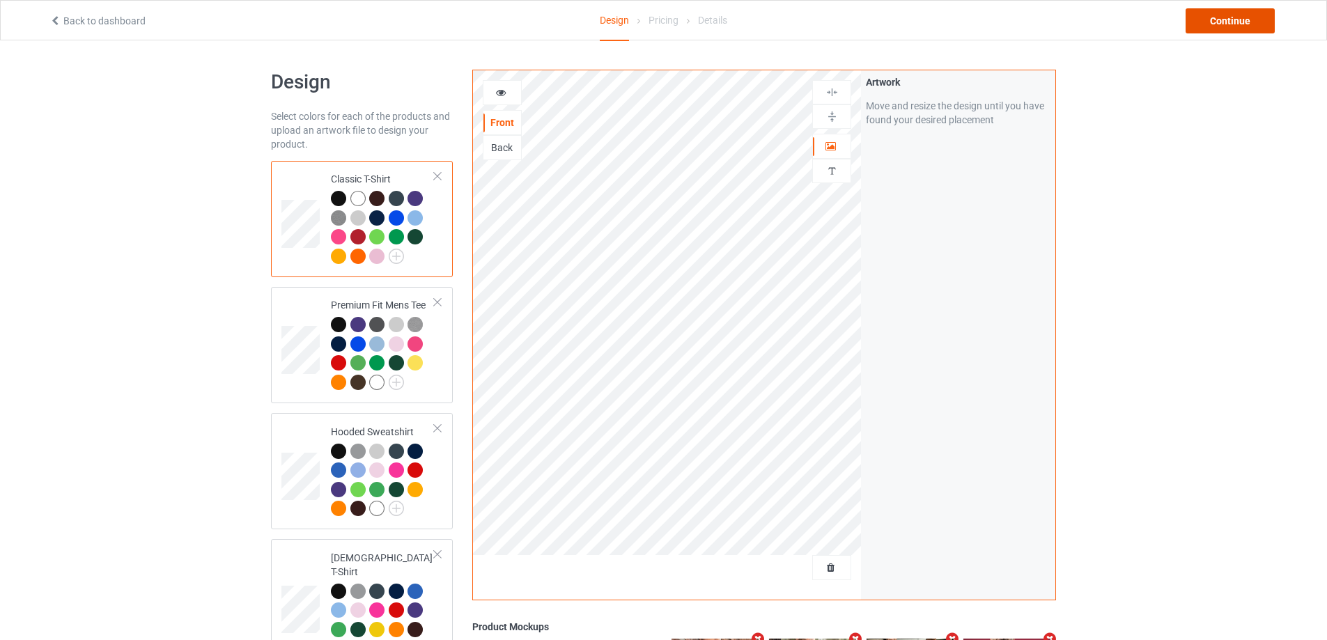
click at [1231, 27] on div "Continue" at bounding box center [1229, 20] width 89 height 25
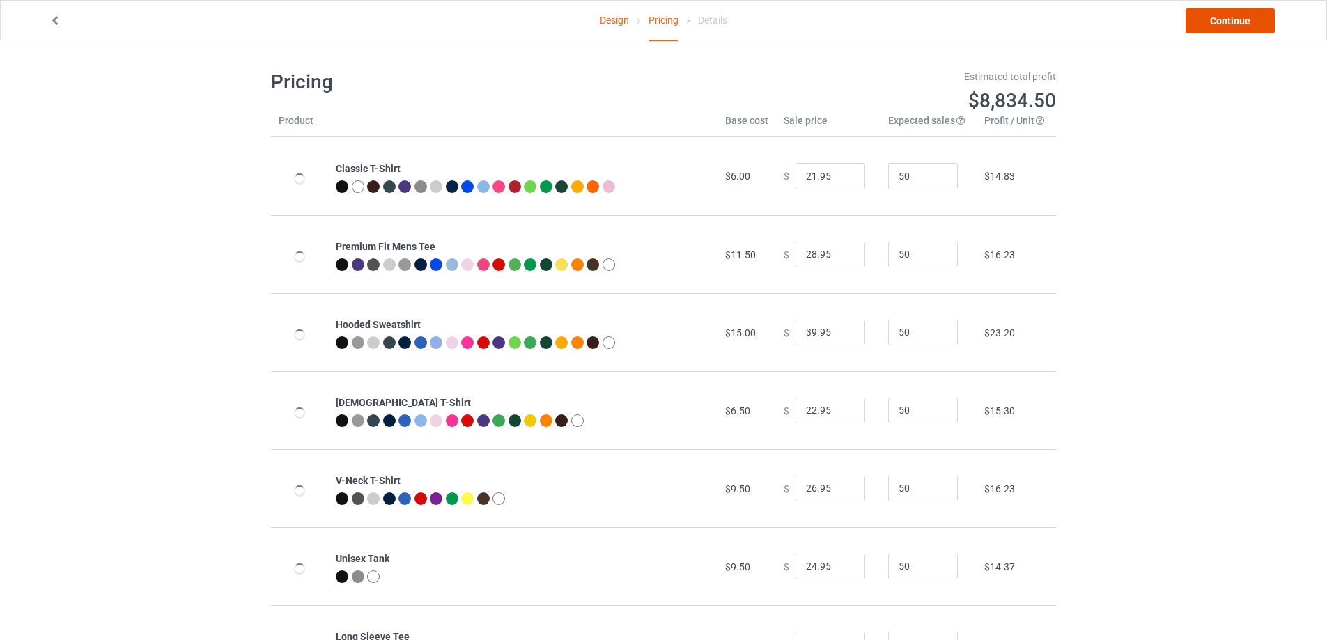
click at [1231, 26] on link "Continue" at bounding box center [1229, 20] width 89 height 25
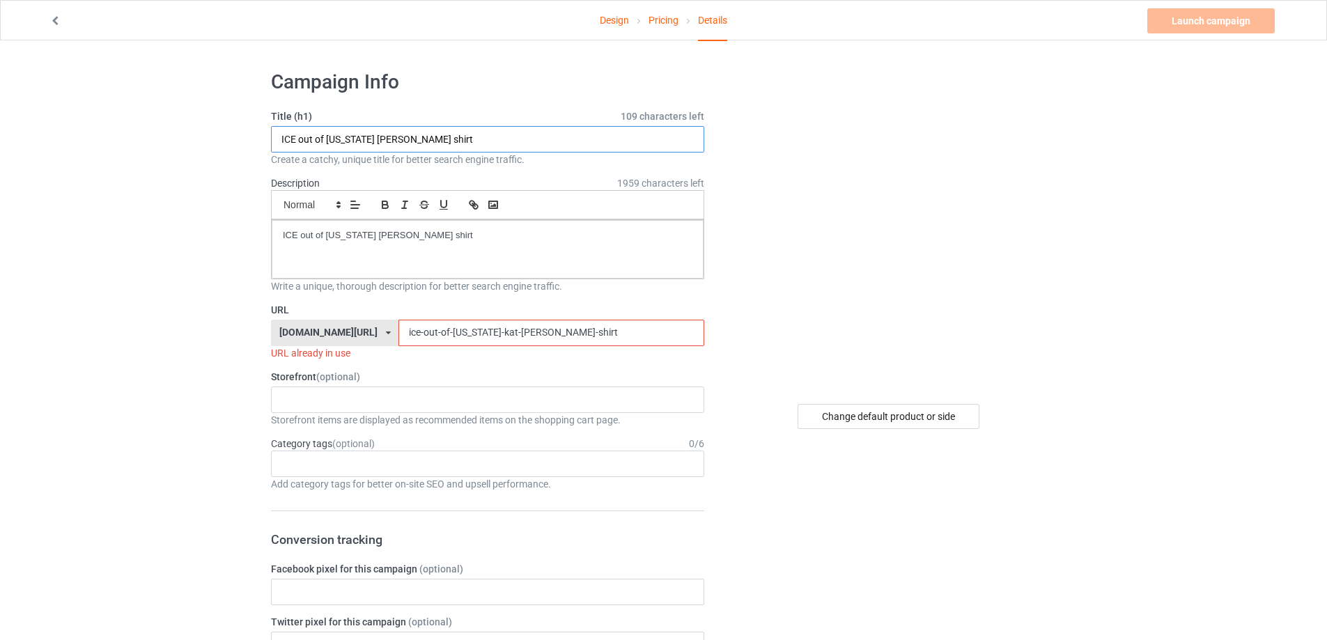
paste input "Smoked Dawgs"
drag, startPoint x: 461, startPoint y: 137, endPoint x: 103, endPoint y: 127, distance: 358.1
drag, startPoint x: 275, startPoint y: 223, endPoint x: 231, endPoint y: 223, distance: 43.9
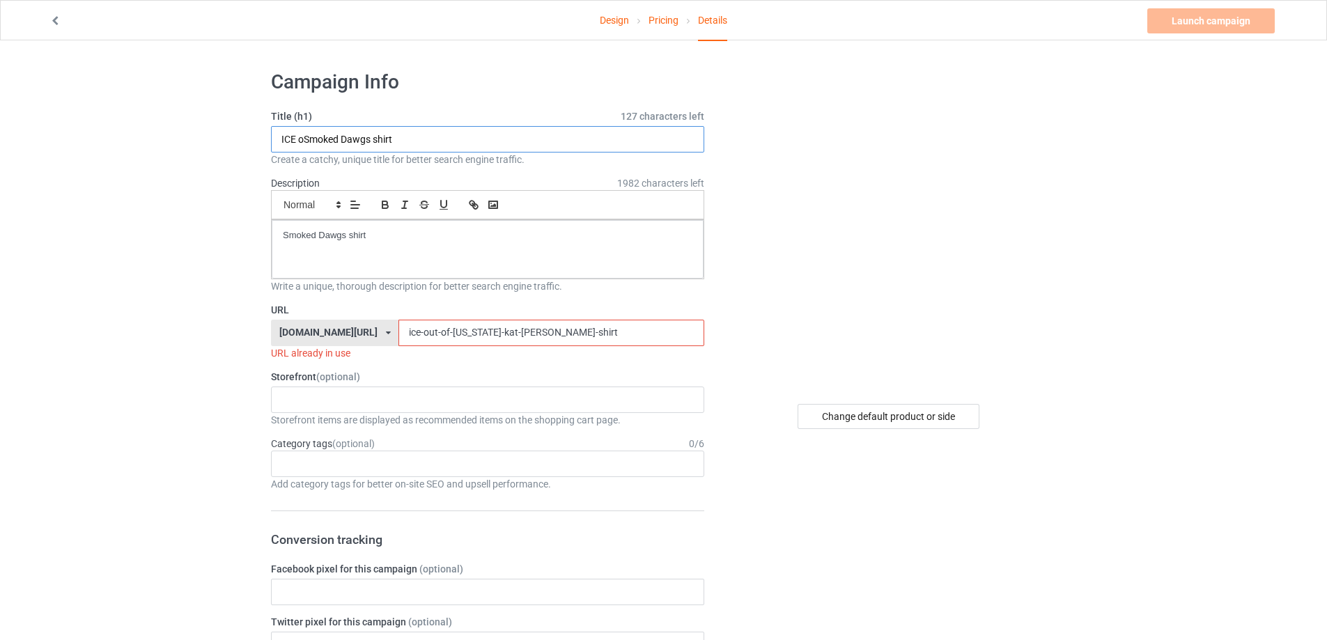
drag, startPoint x: 412, startPoint y: 134, endPoint x: 65, endPoint y: 110, distance: 347.7
paste input "text"
type input "Smoked Dawgs shirt"
drag, startPoint x: 562, startPoint y: 331, endPoint x: 294, endPoint y: 325, distance: 268.2
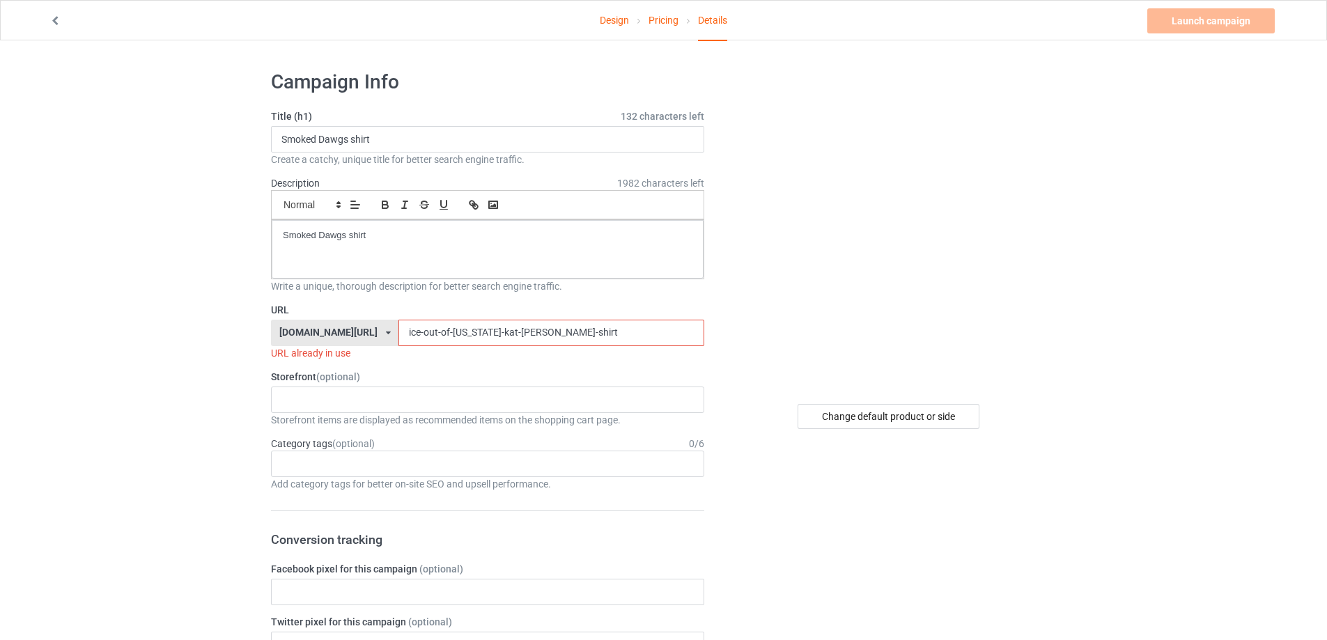
click at [294, 325] on div "teechip.com/ teetrendus.com/ teechip.com/ 5cd2f964b197f721e1cad219 587d0d41cee3…" at bounding box center [487, 333] width 433 height 26
paste input "Smoked Dawgs"
click at [408, 331] on input "Smoked Dawgs shirt" at bounding box center [550, 333] width 305 height 26
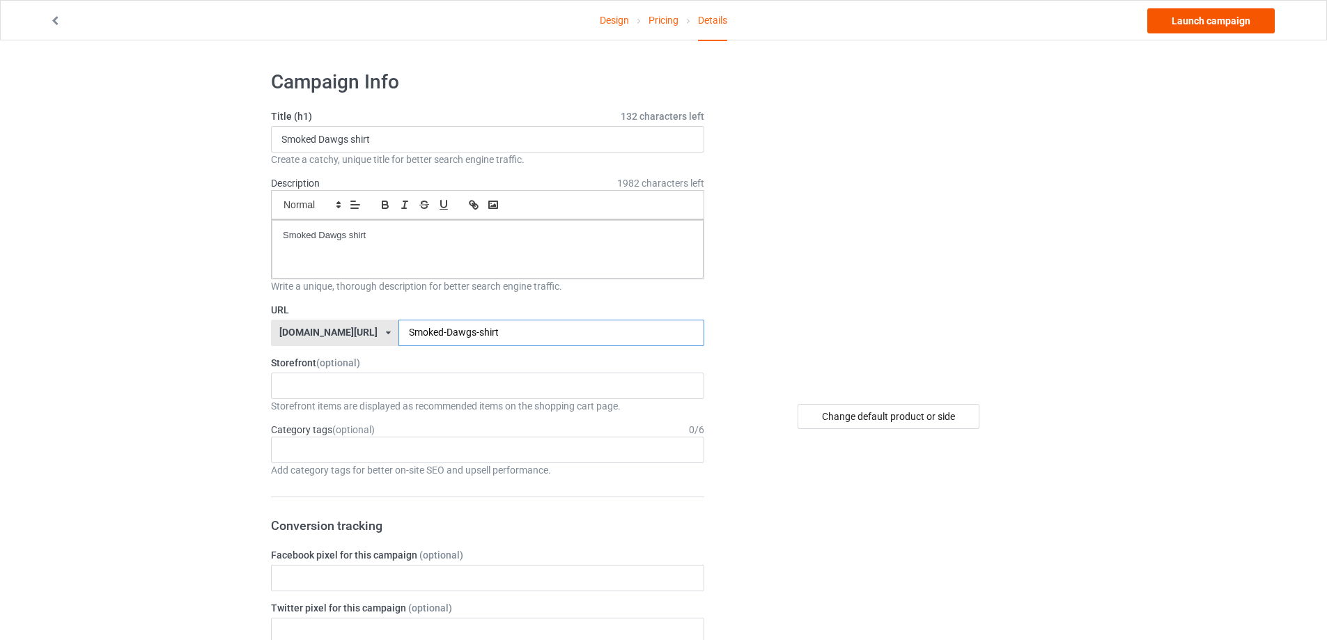
type input "Smoked-Dawgs-shirt"
click at [1207, 21] on link "Launch campaign" at bounding box center [1210, 20] width 127 height 25
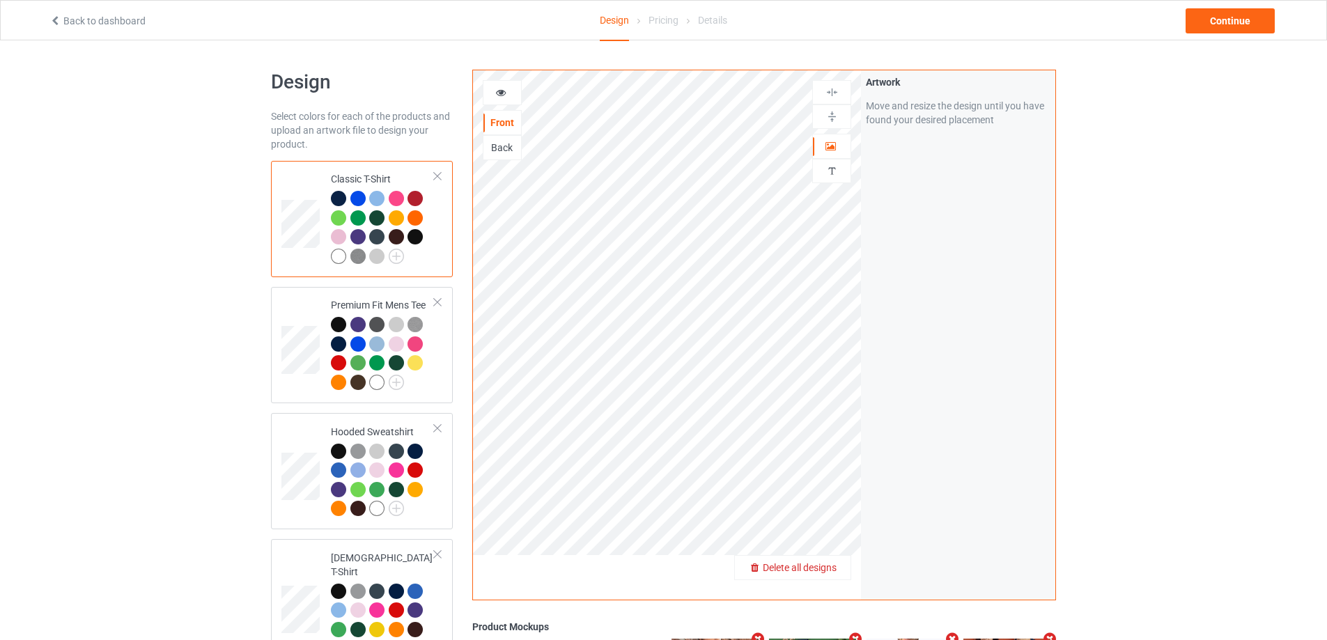
click at [834, 566] on span "Delete all designs" at bounding box center [800, 567] width 74 height 11
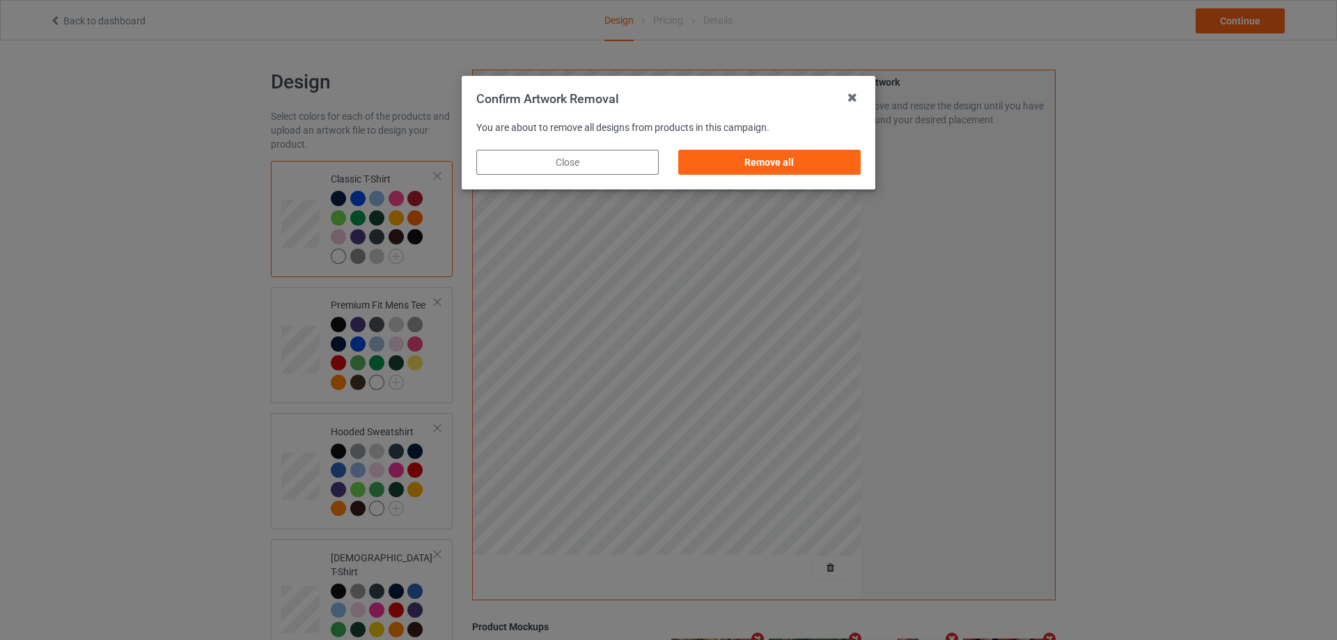
click at [811, 169] on div "Remove all" at bounding box center [769, 162] width 182 height 25
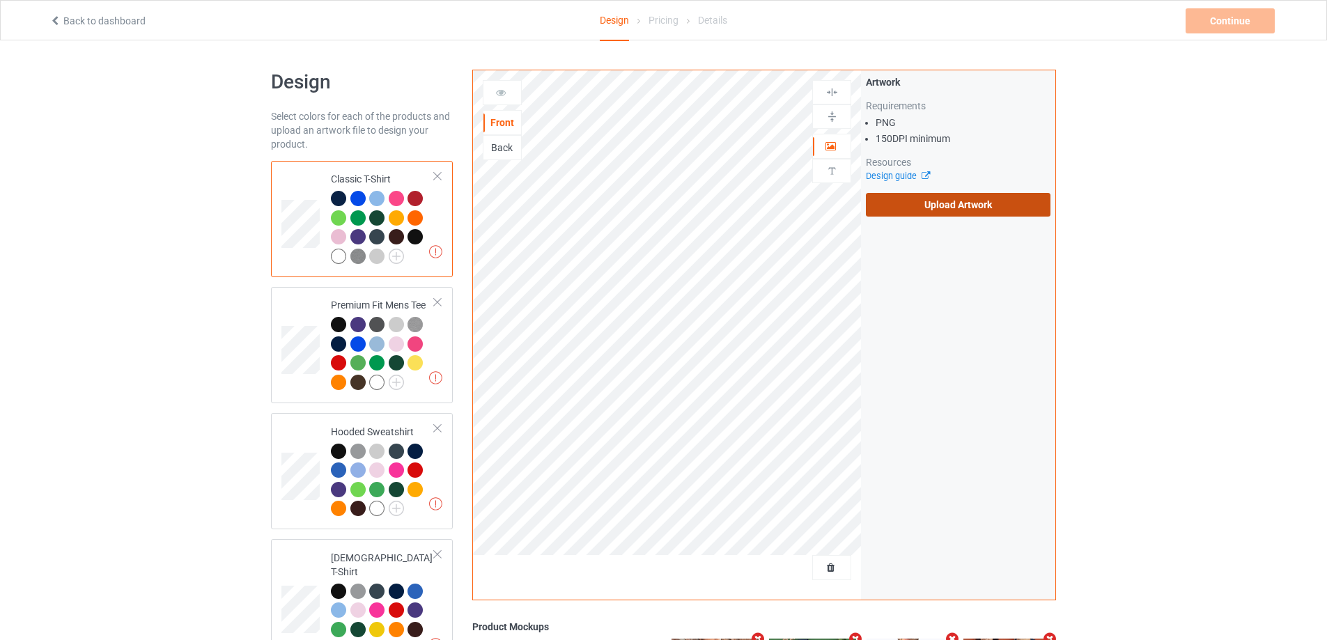
click at [939, 210] on label "Upload Artwork" at bounding box center [958, 205] width 185 height 24
click at [0, 0] on input "Upload Artwork" at bounding box center [0, 0] width 0 height 0
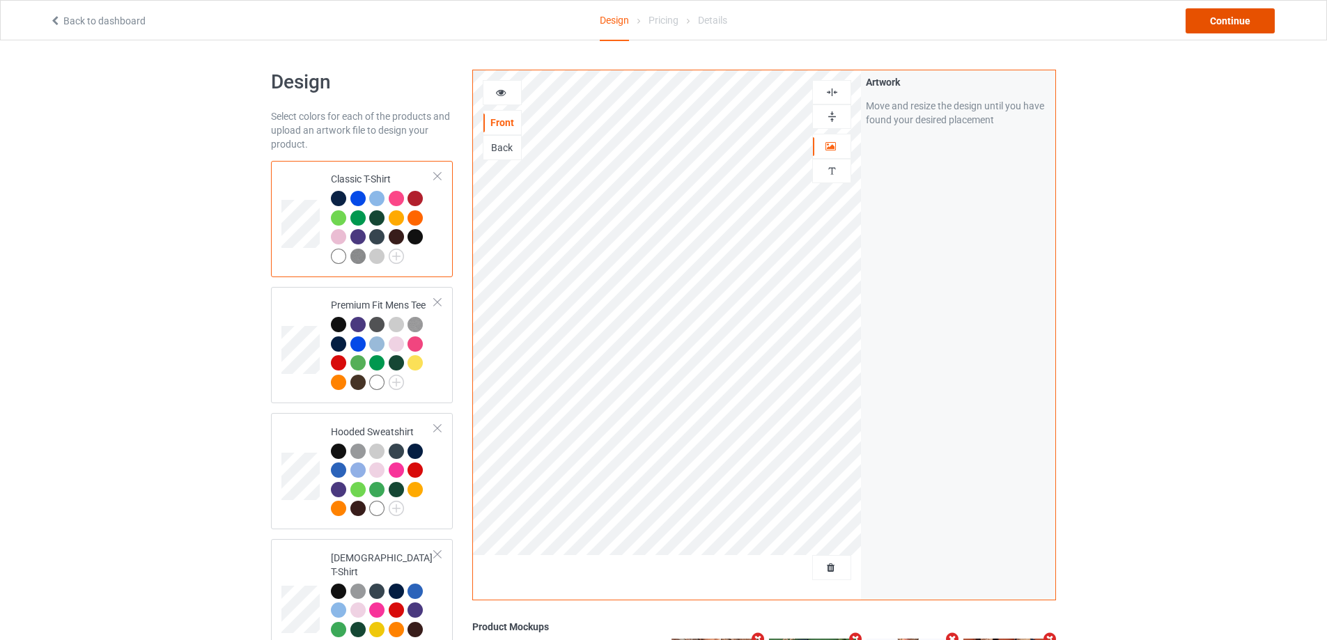
click at [1234, 19] on div "Continue" at bounding box center [1229, 20] width 89 height 25
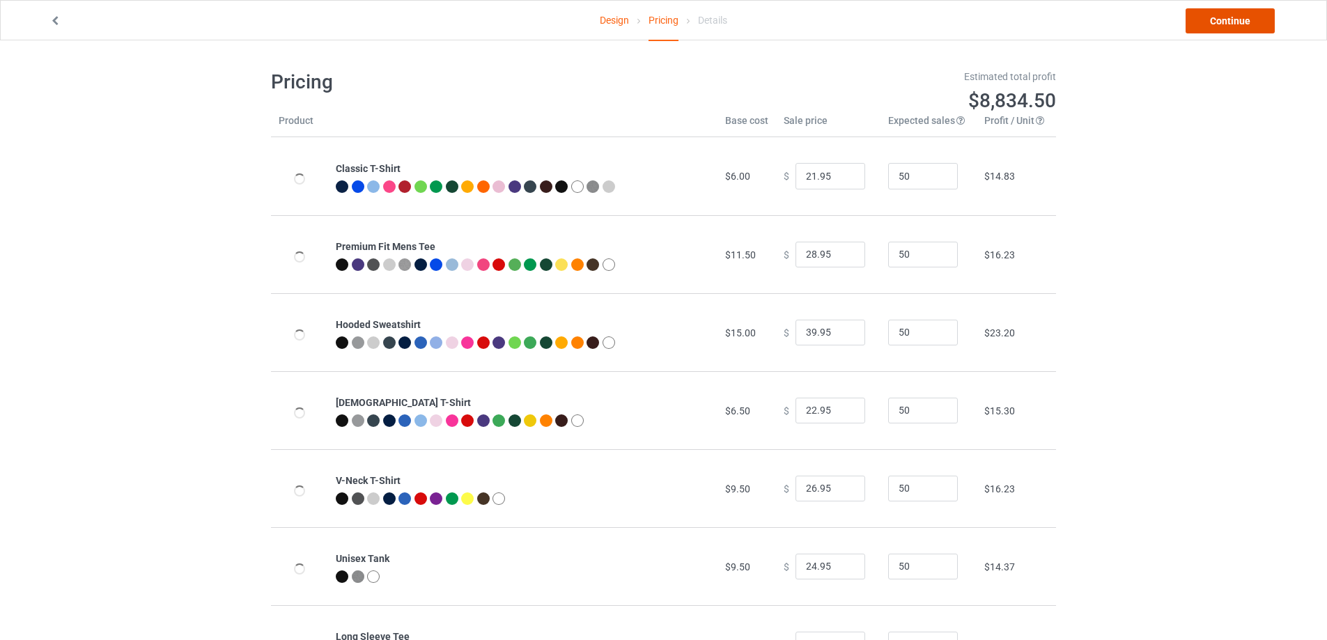
click at [1235, 19] on link "Continue" at bounding box center [1229, 20] width 89 height 25
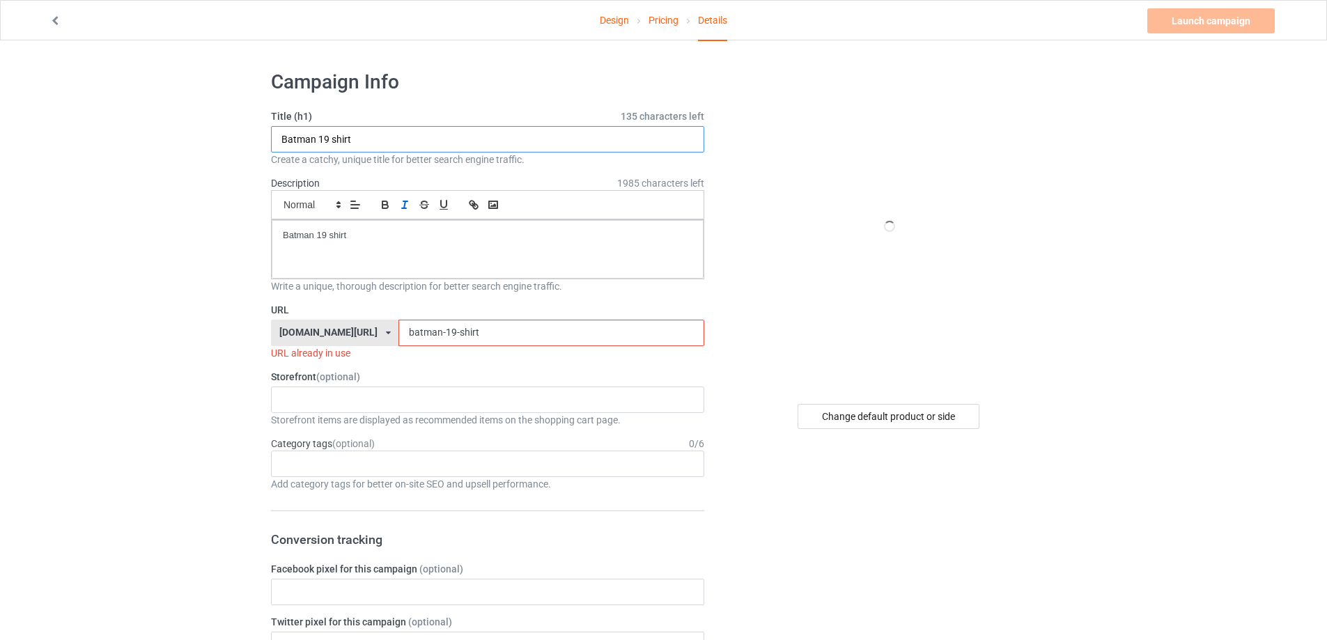
drag, startPoint x: 405, startPoint y: 140, endPoint x: 400, endPoint y: 222, distance: 82.3
paste input "The [PERSON_NAME] Charity Pocket"
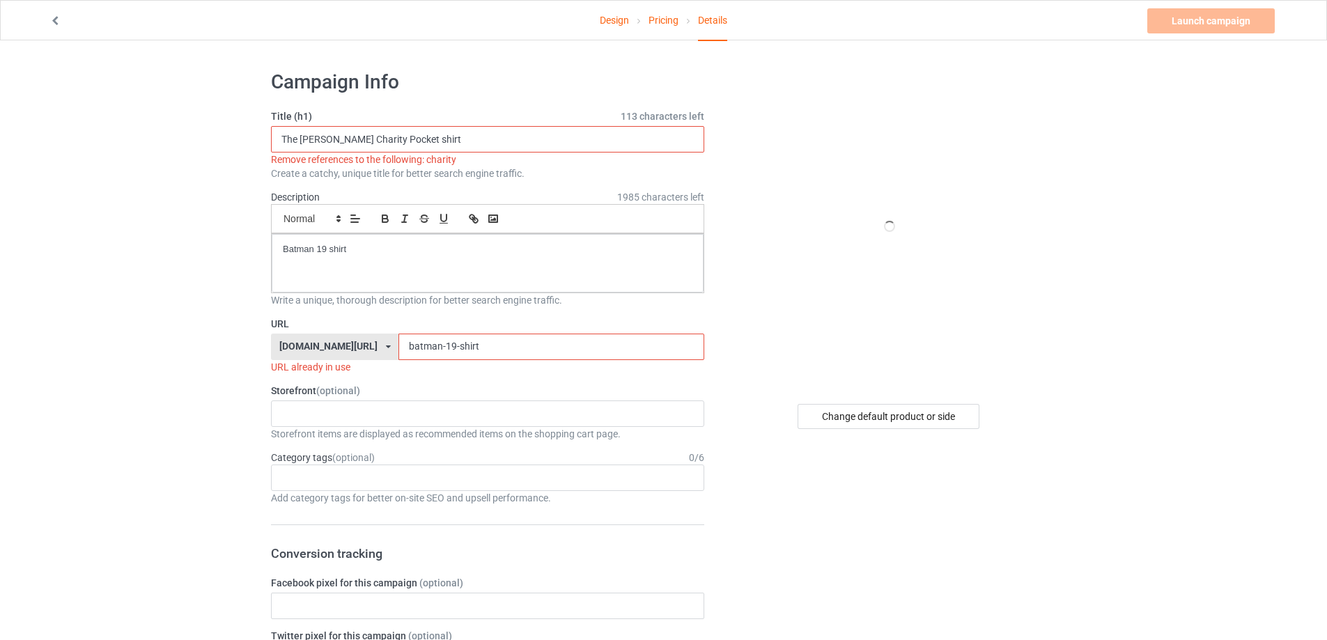
type input "The [PERSON_NAME] Charity Pocket shirt"
drag, startPoint x: 249, startPoint y: 234, endPoint x: 38, endPoint y: 240, distance: 211.8
paste div
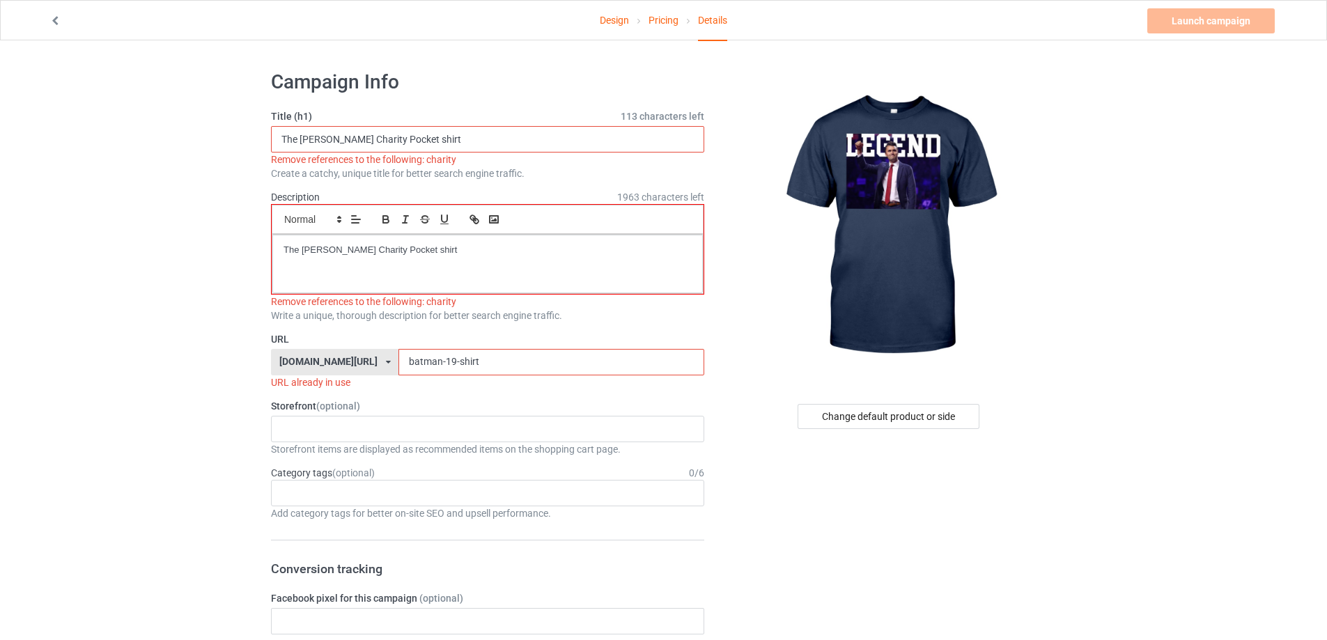
click at [386, 134] on input "The [PERSON_NAME] Charity Pocket shirt" at bounding box center [487, 139] width 433 height 26
click at [460, 258] on div "The [PERSON_NAME] Charity Pocket shirt" at bounding box center [487, 264] width 430 height 59
click at [382, 137] on input "The [PERSON_NAME] CharityPocket shirt" at bounding box center [487, 139] width 433 height 26
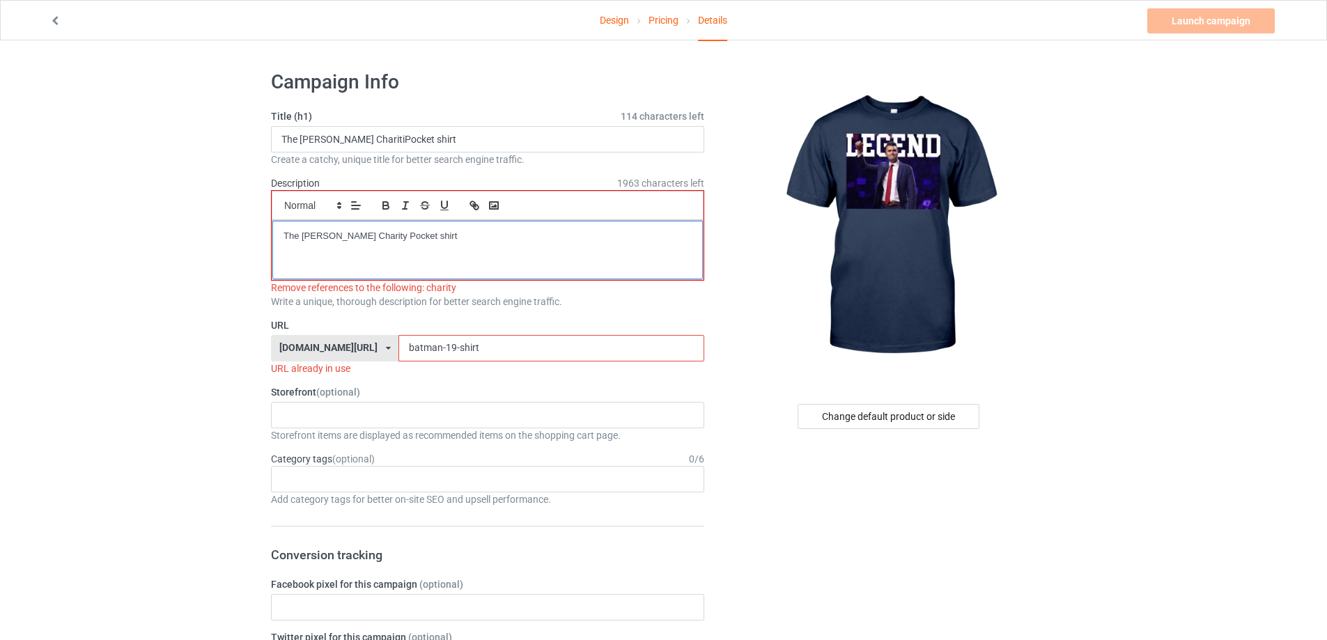
click at [478, 243] on div "The [PERSON_NAME] Charity Pocket shirt" at bounding box center [487, 250] width 430 height 59
click at [377, 236] on p "The [PERSON_NAME] Charity Pocket shirt" at bounding box center [487, 236] width 408 height 13
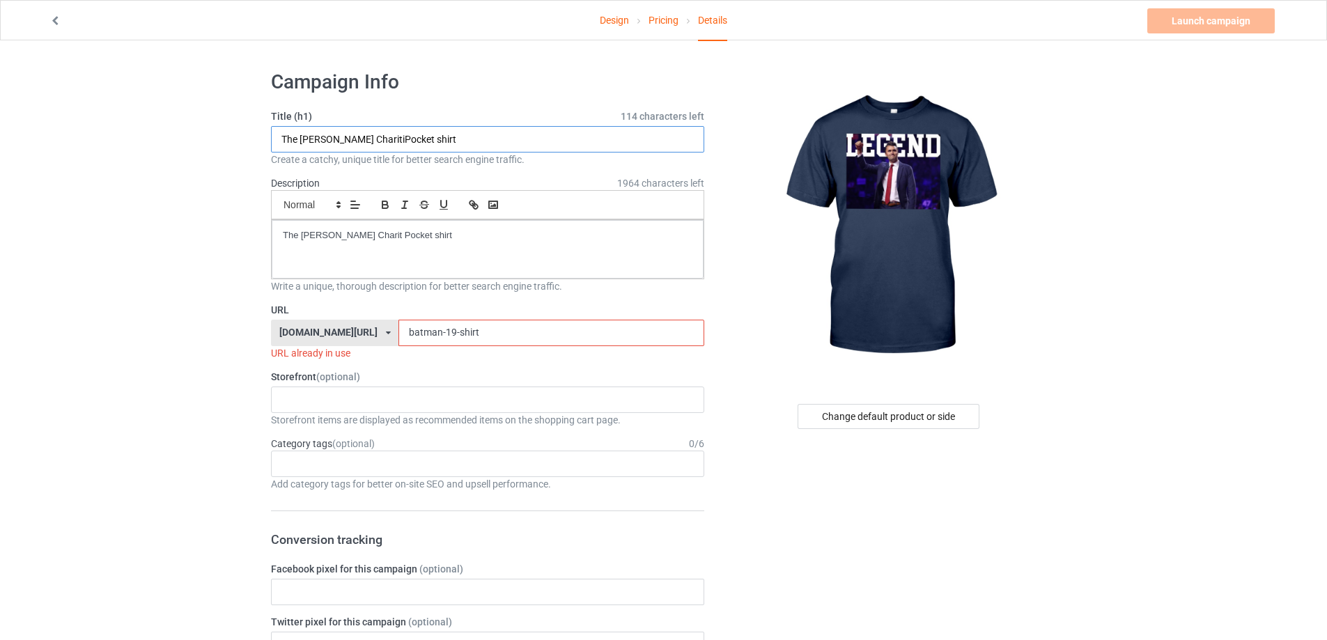
click at [380, 139] on input "The [PERSON_NAME] CharitiPocket shirt" at bounding box center [487, 139] width 433 height 26
type input "The [PERSON_NAME] Charit Pocket shirt"
click at [507, 259] on div "The [PERSON_NAME] Charit Pocket shirt" at bounding box center [488, 249] width 432 height 59
drag, startPoint x: 478, startPoint y: 330, endPoint x: 261, endPoint y: 348, distance: 218.1
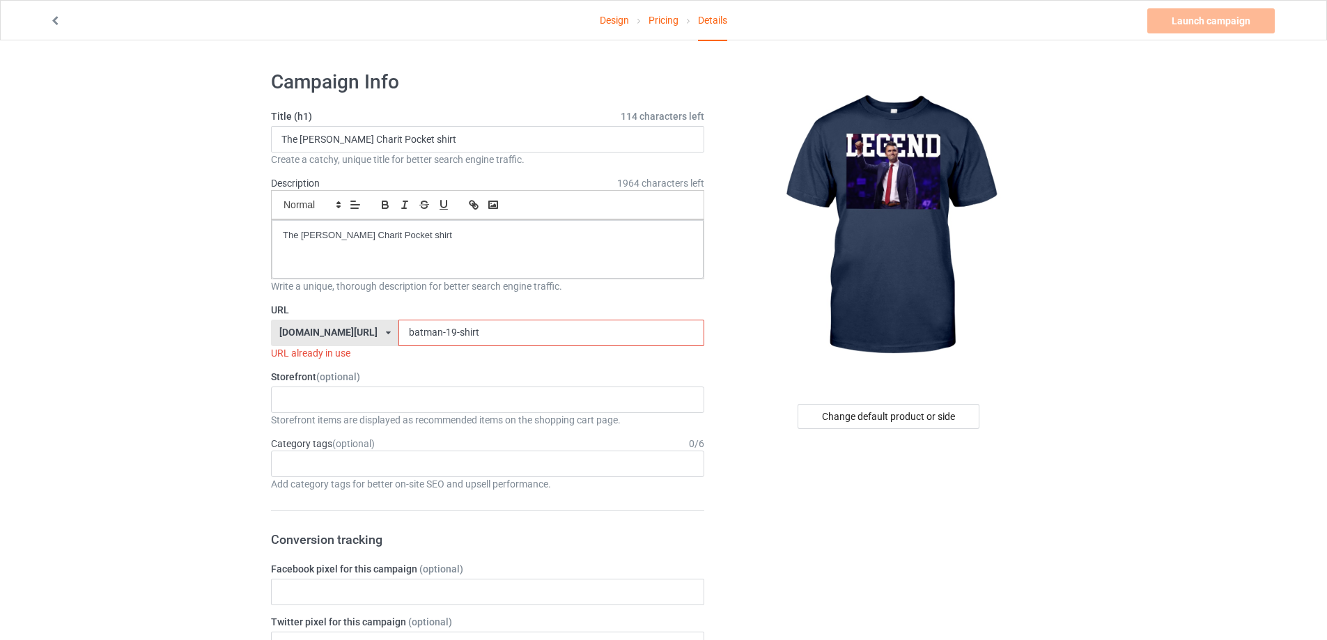
paste input "The [PERSON_NAME] Charity Pocket"
drag, startPoint x: 548, startPoint y: 334, endPoint x: 227, endPoint y: 328, distance: 321.1
paste input "the-[PERSON_NAME]-charity-pocket-"
type input "the-[PERSON_NAME]-charity-pocket-shirt"
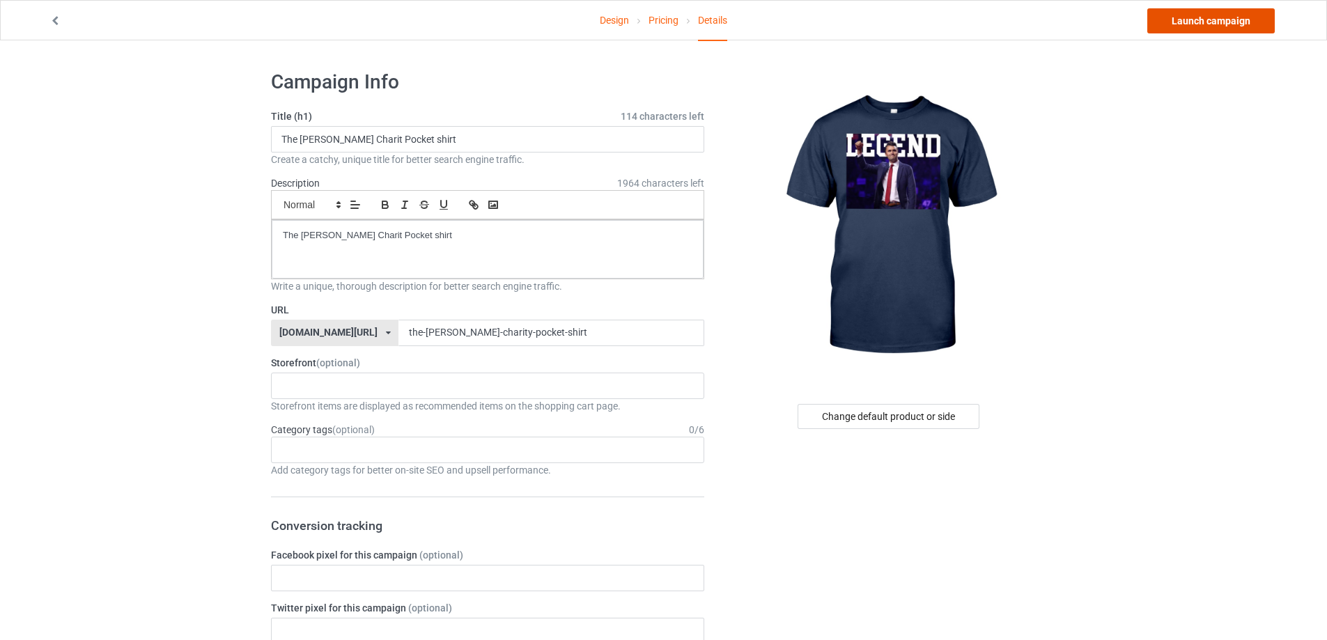
click at [1221, 23] on link "Launch campaign" at bounding box center [1210, 20] width 127 height 25
